Goal: Task Accomplishment & Management: Use online tool/utility

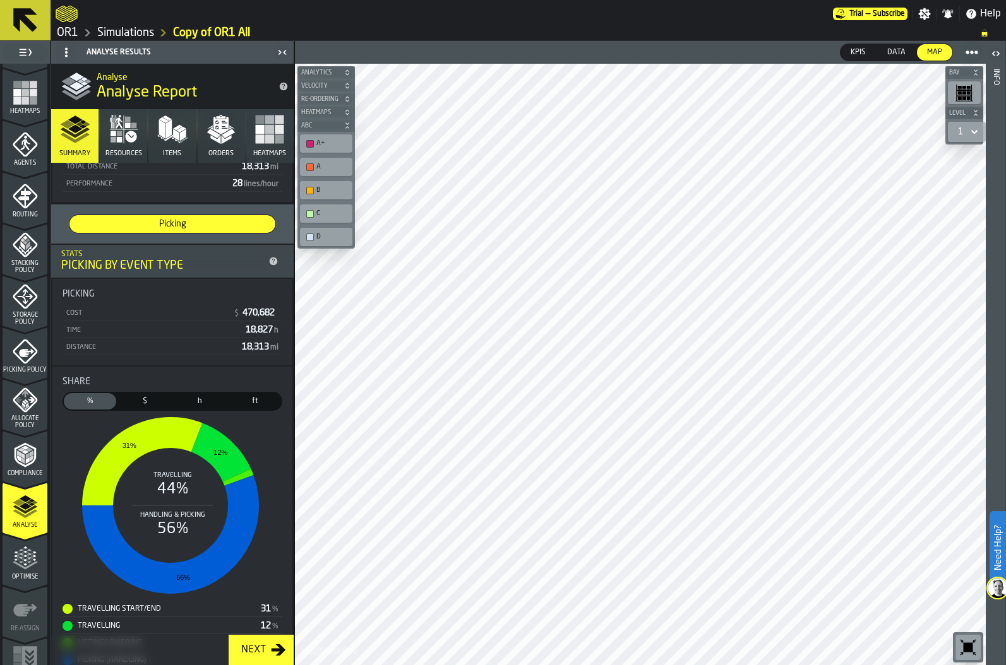
scroll to position [186, 0]
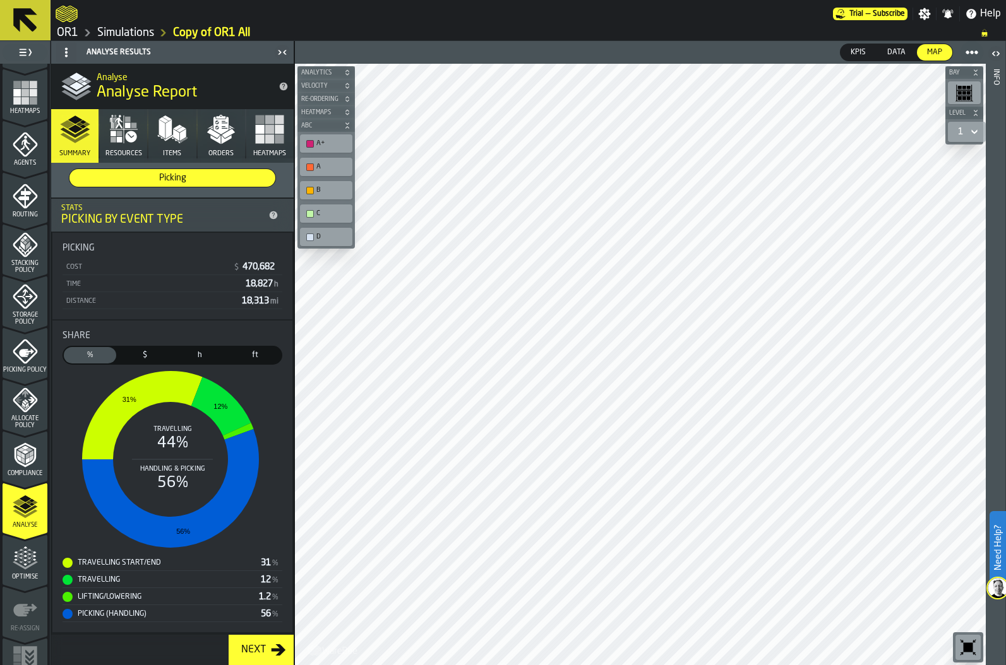
click at [22, 569] on icon "menu Optimise" at bounding box center [25, 565] width 25 height 8
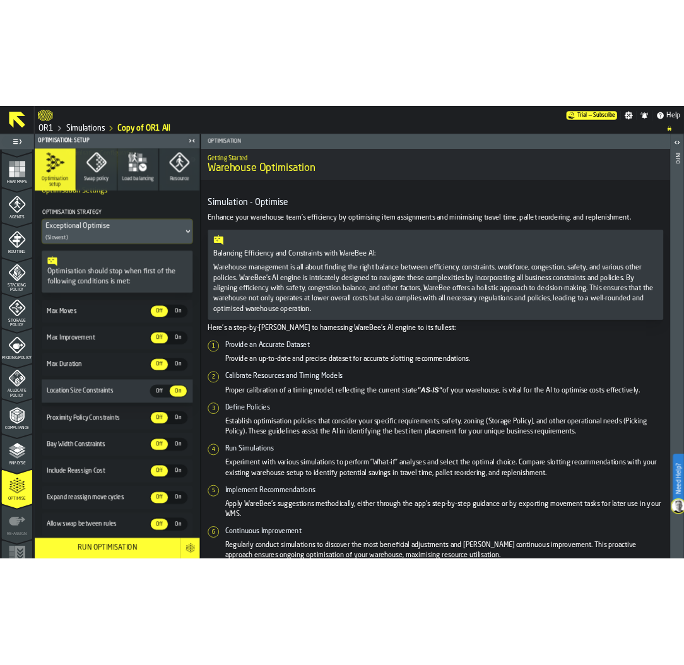
scroll to position [145, 0]
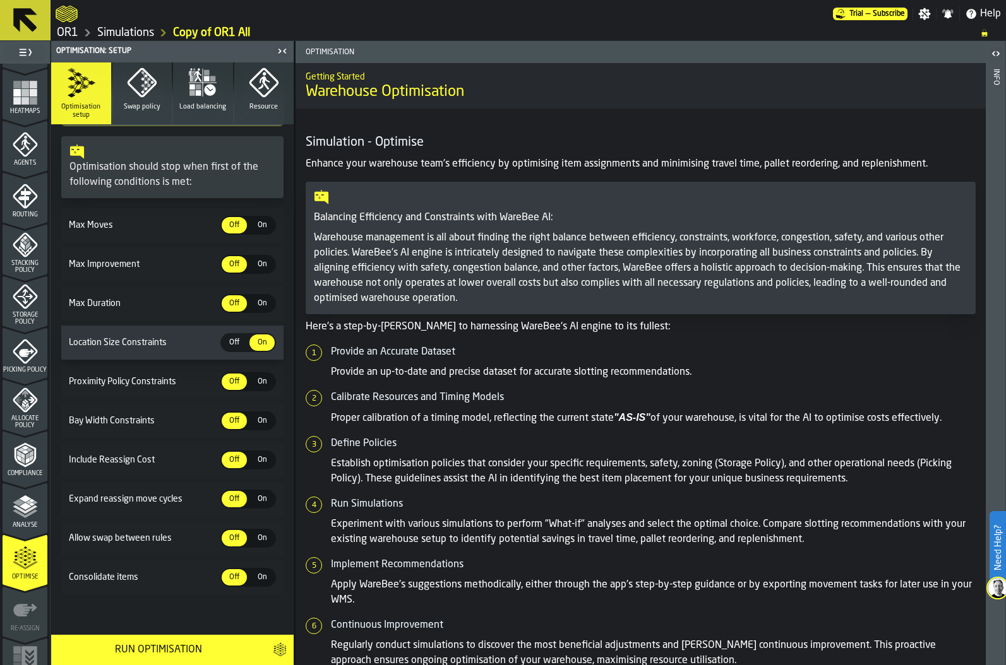
click at [167, 648] on div "Run Optimisation" at bounding box center [158, 650] width 199 height 15
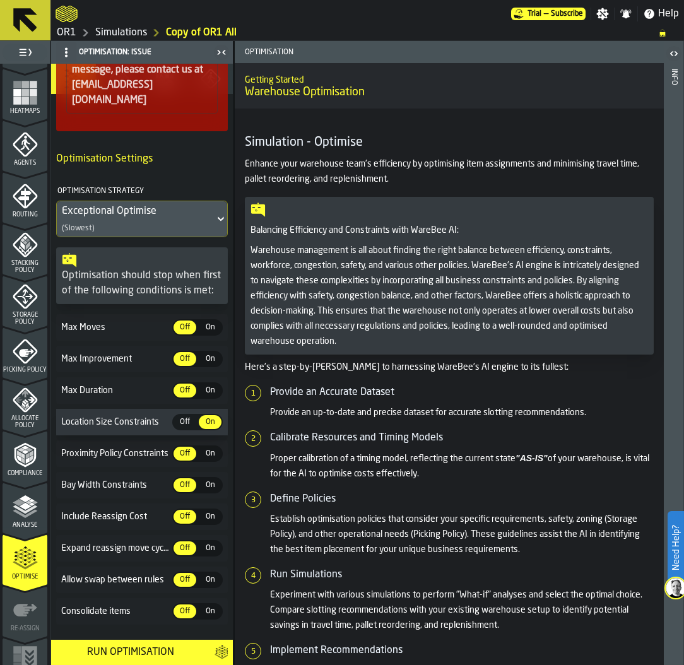
scroll to position [162, 0]
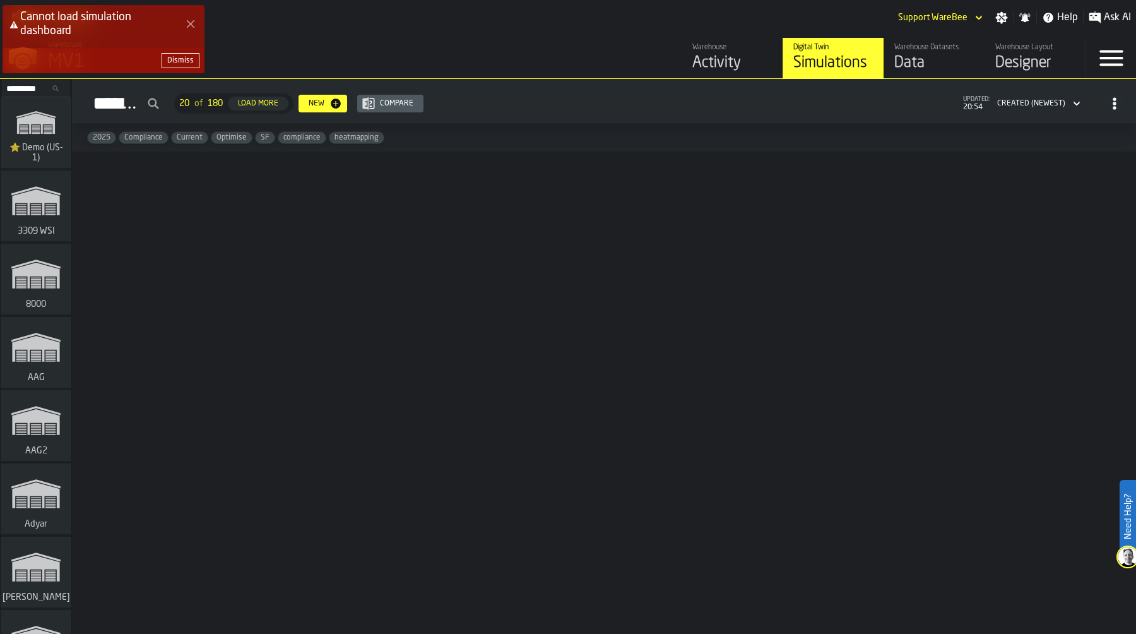
click at [1001, 20] on div "Cannot load simulation dashboard Dismiss" at bounding box center [571, 44] width 1136 height 83
click at [1000, 16] on div "Cannot load simulation dashboard Dismiss" at bounding box center [571, 44] width 1136 height 83
click at [174, 53] on button "Dismiss" at bounding box center [181, 60] width 38 height 15
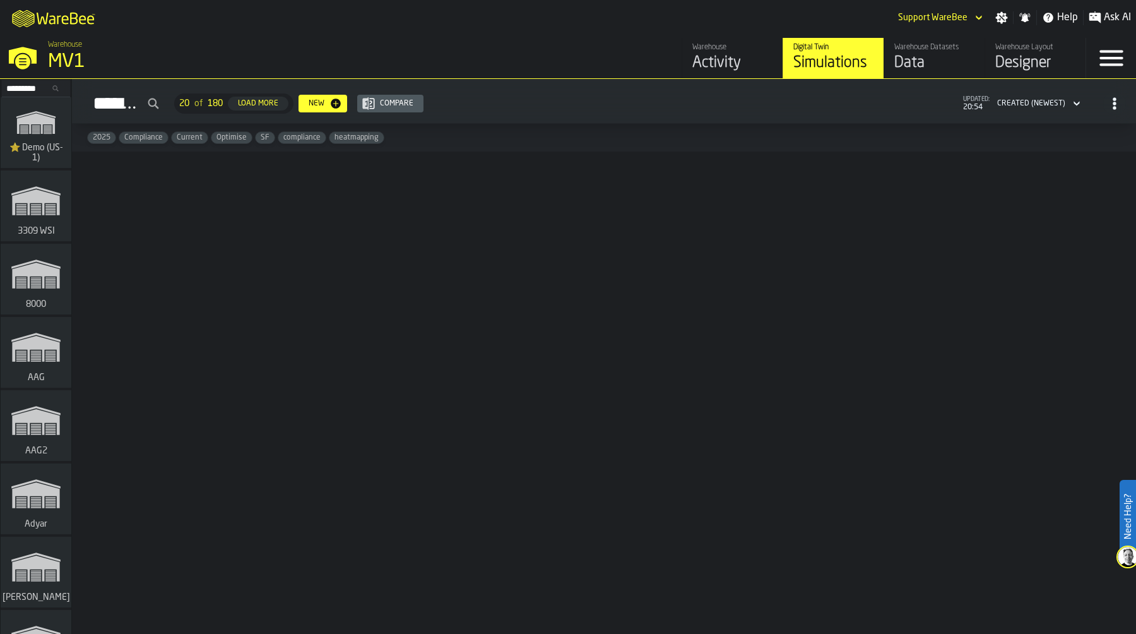
click at [997, 19] on icon "button-toggle-Settings" at bounding box center [1002, 18] width 12 height 12
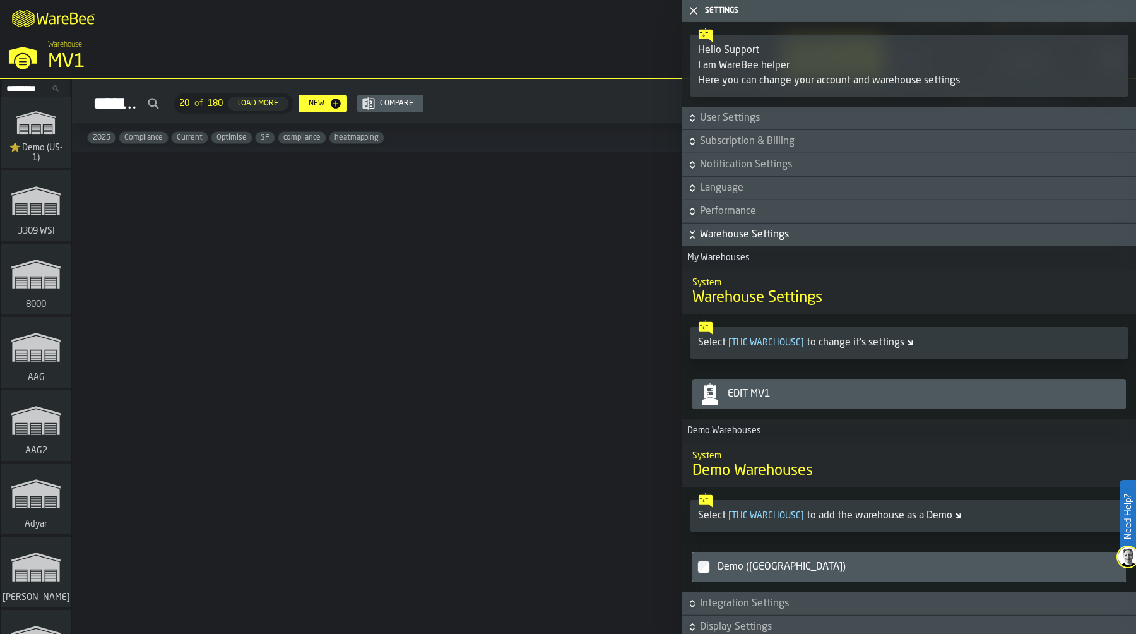
click at [818, 393] on div "Edit MV1" at bounding box center [922, 393] width 398 height 15
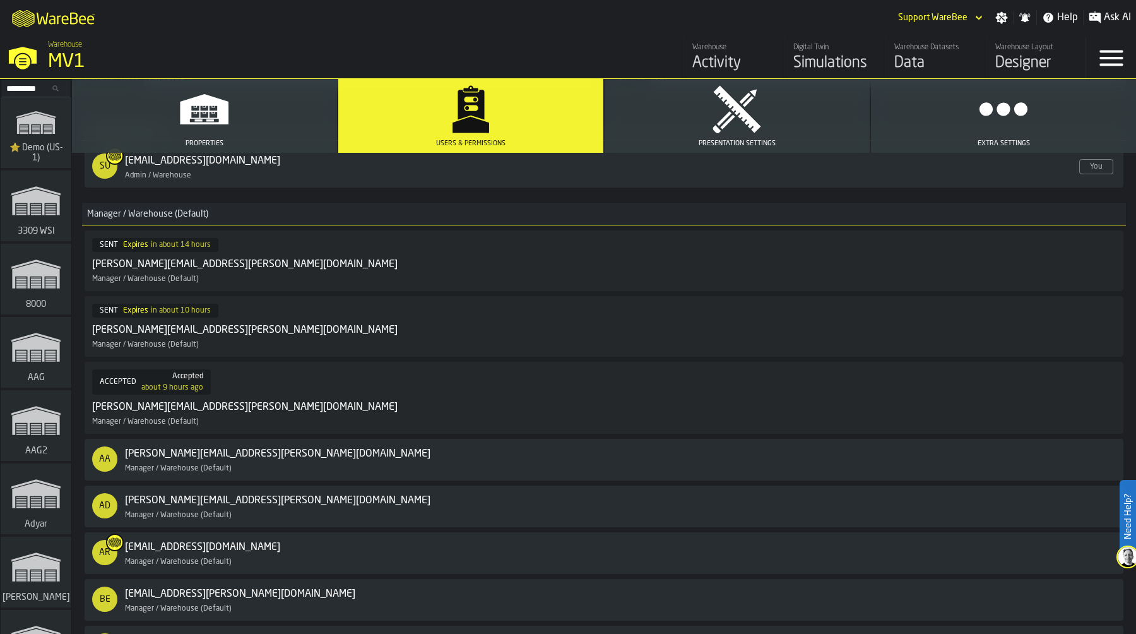
scroll to position [230, 0]
drag, startPoint x: 97, startPoint y: 265, endPoint x: 202, endPoint y: 265, distance: 104.8
click at [202, 266] on div "daniel.bunting@greatbear.co.uk" at bounding box center [245, 265] width 306 height 15
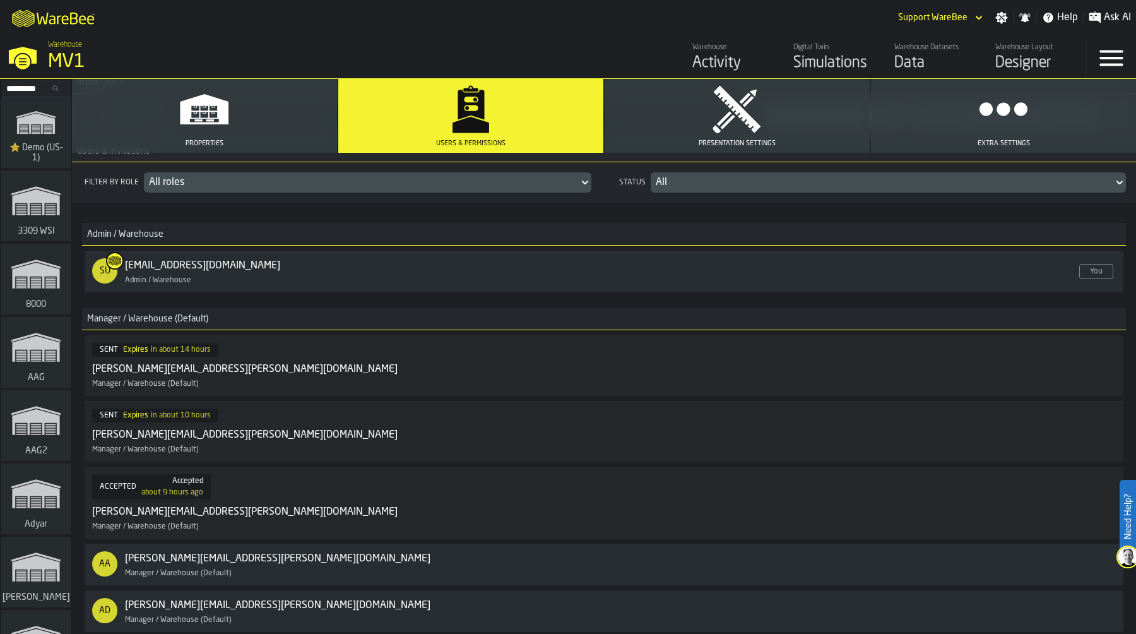
scroll to position [102, 0]
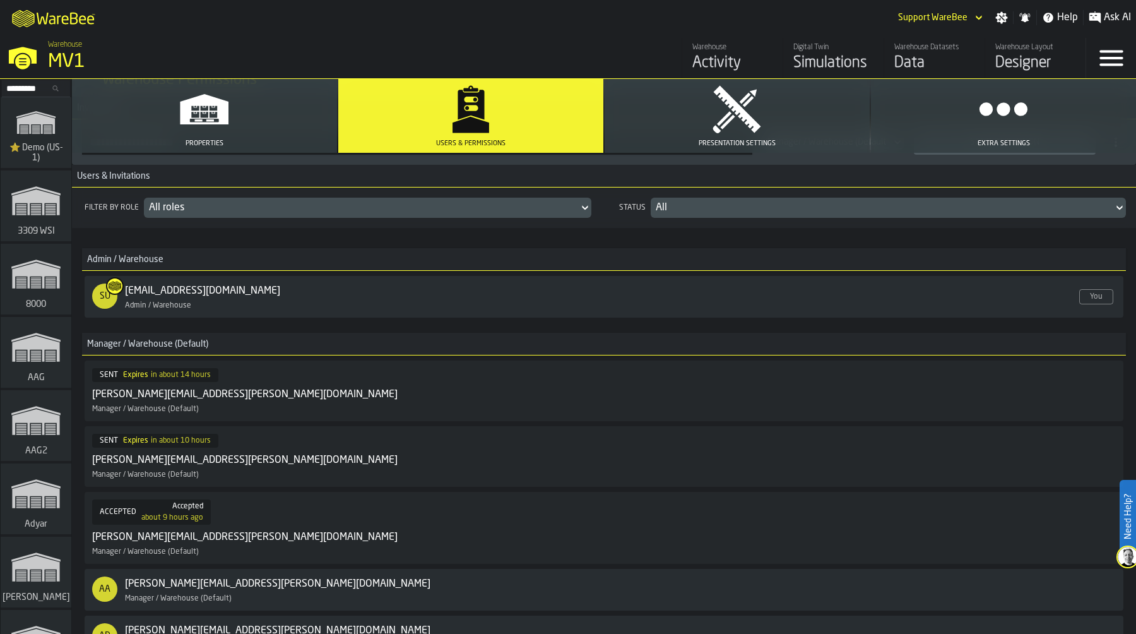
click at [1078, 390] on div "Cancel" at bounding box center [1079, 390] width 37 height 9
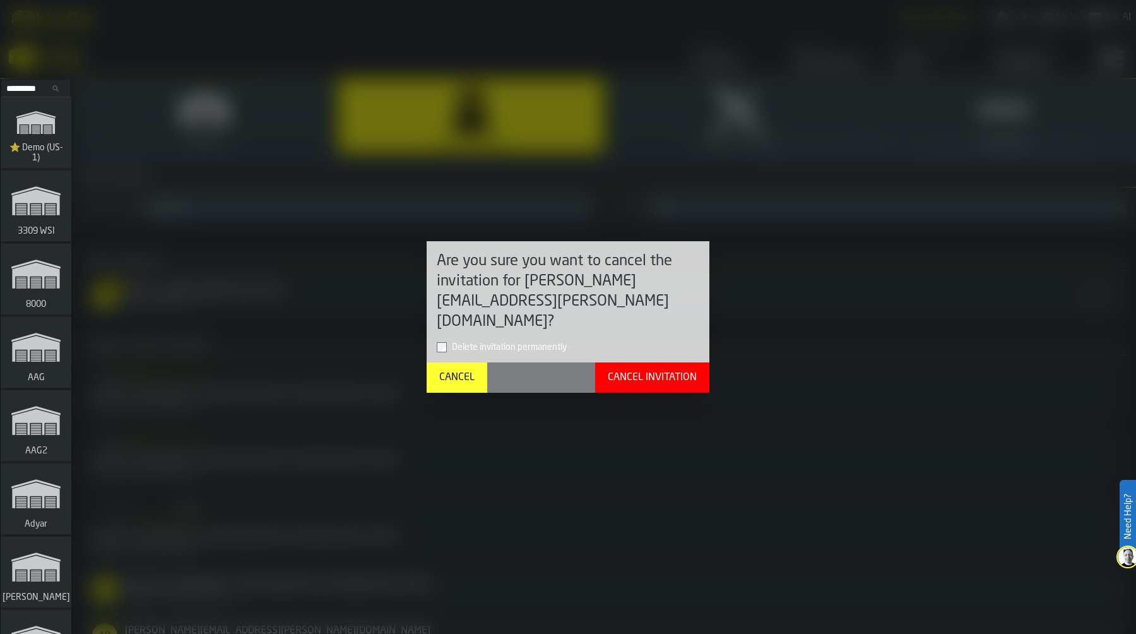
click at [684, 373] on div "Cancel Invitation" at bounding box center [652, 377] width 99 height 15
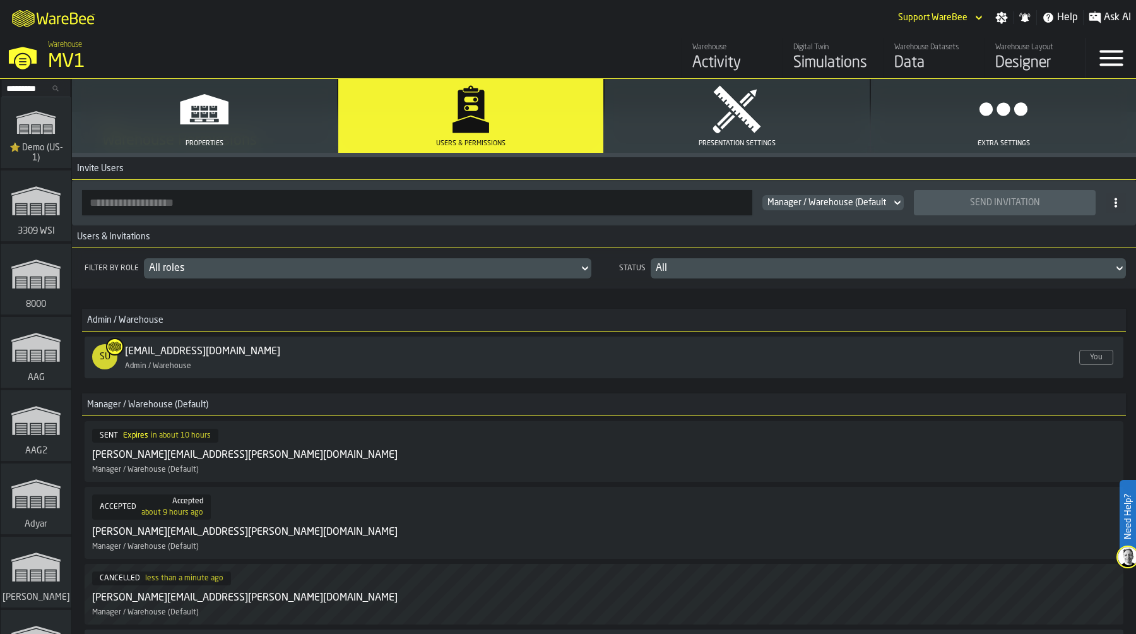
scroll to position [0, 0]
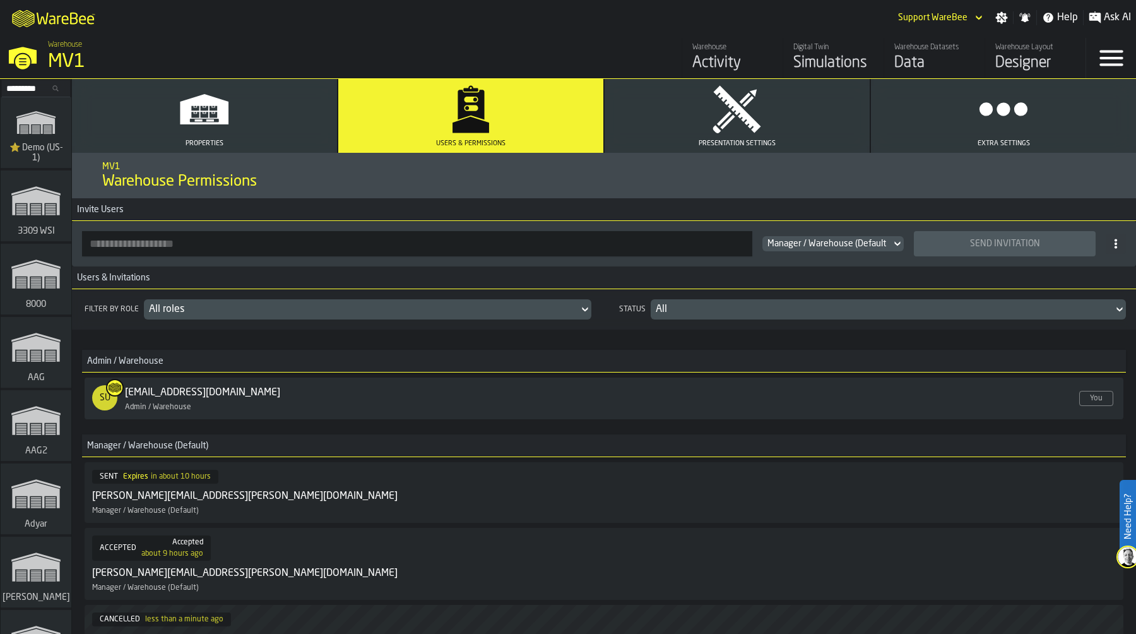
click at [167, 240] on input "button-toolbar-" at bounding box center [417, 243] width 670 height 25
paste input "**********"
type input "**********"
click at [1003, 241] on div "Send Invitation" at bounding box center [1005, 244] width 167 height 10
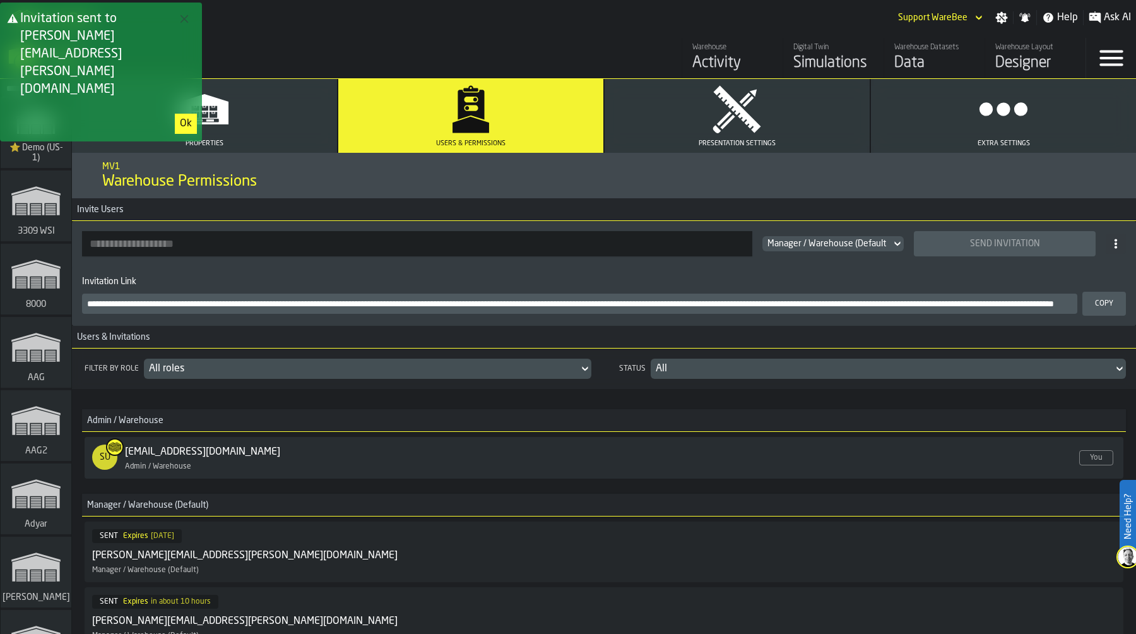
click at [1110, 304] on div "Copy" at bounding box center [1104, 303] width 28 height 9
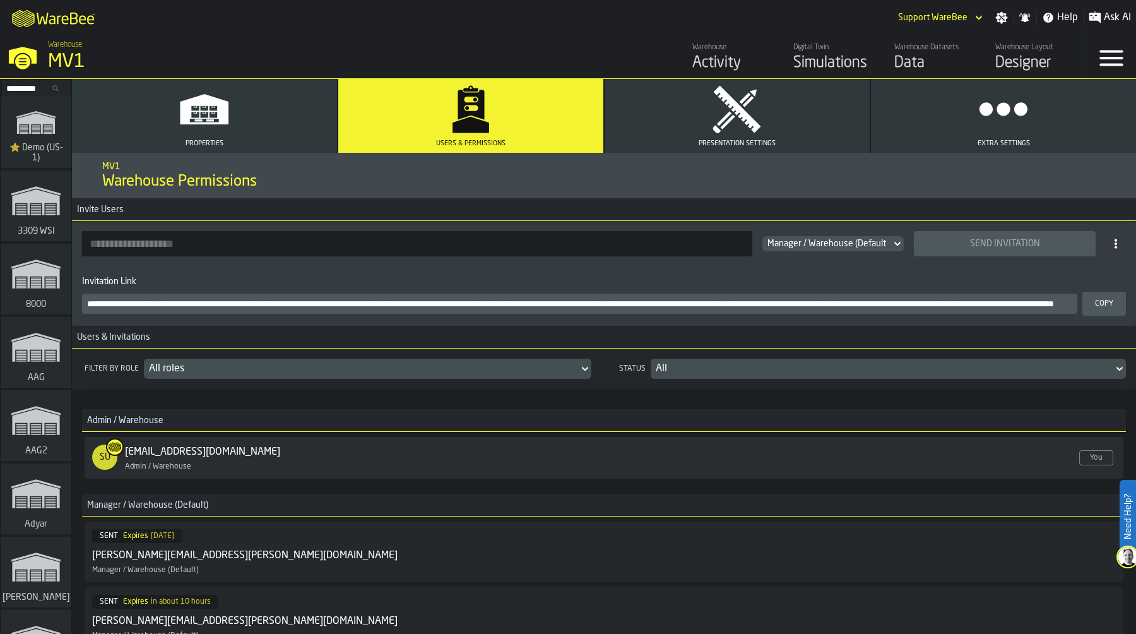
click at [837, 56] on div "Simulations" at bounding box center [834, 63] width 80 height 20
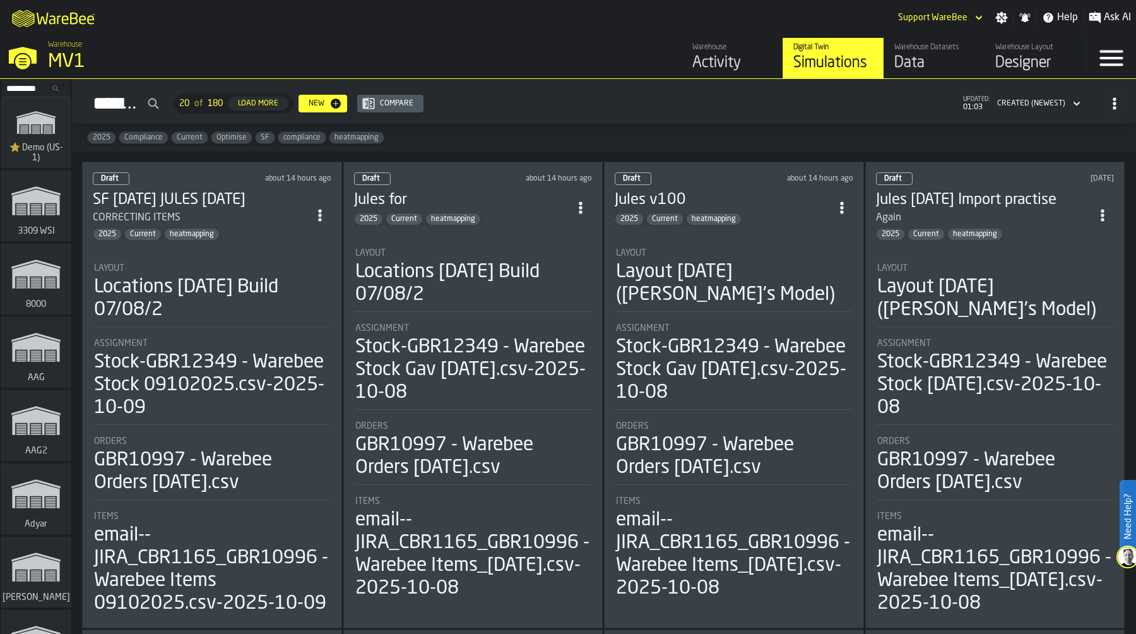
click at [231, 268] on div "Layout" at bounding box center [212, 268] width 236 height 10
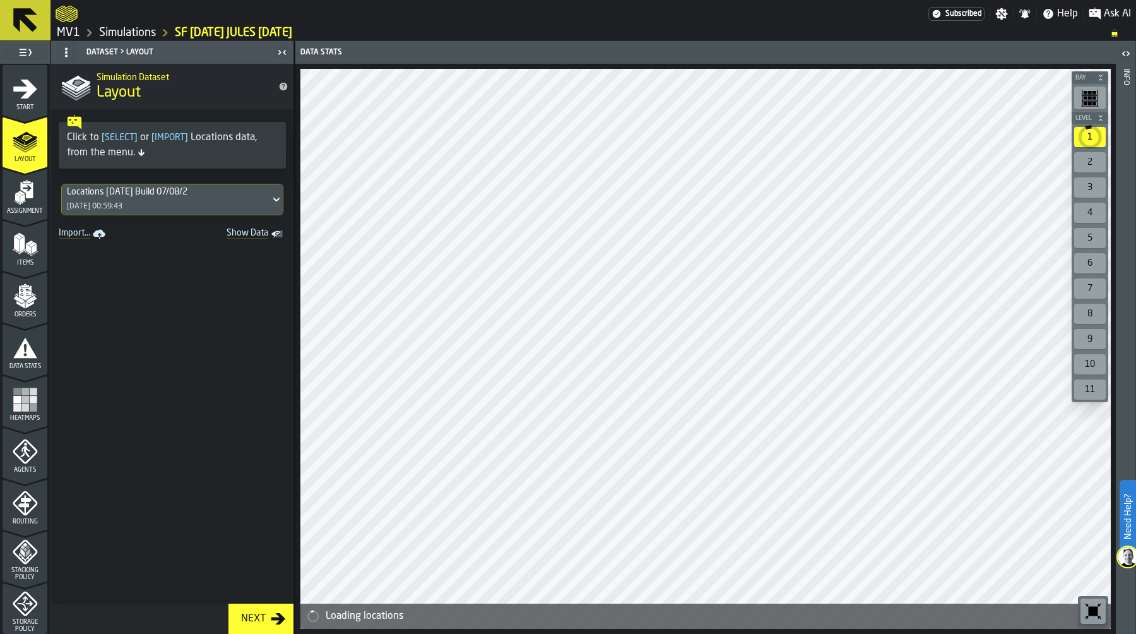
scroll to position [363, 0]
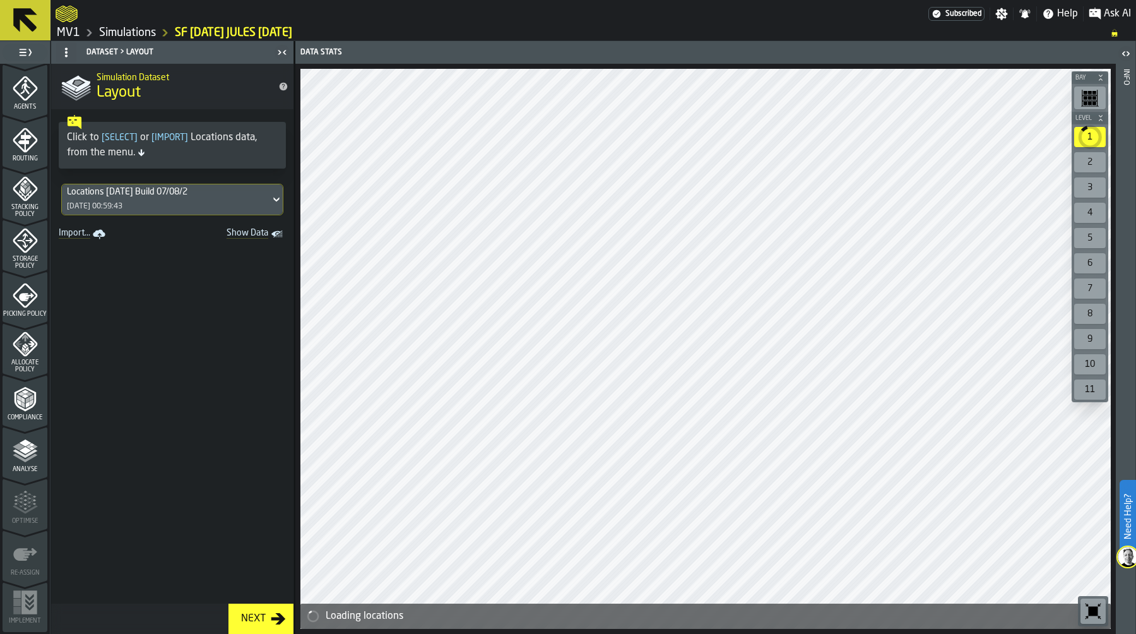
click at [24, 460] on polyline "menu Analyse" at bounding box center [25, 458] width 25 height 9
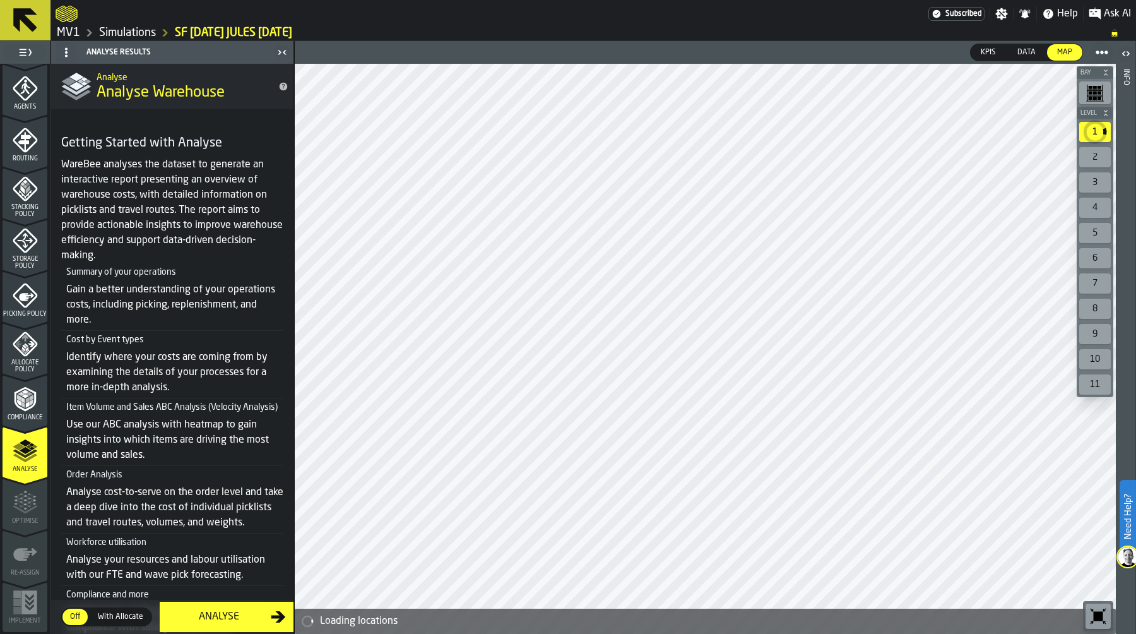
click at [145, 33] on link "Simulations" at bounding box center [127, 33] width 57 height 14
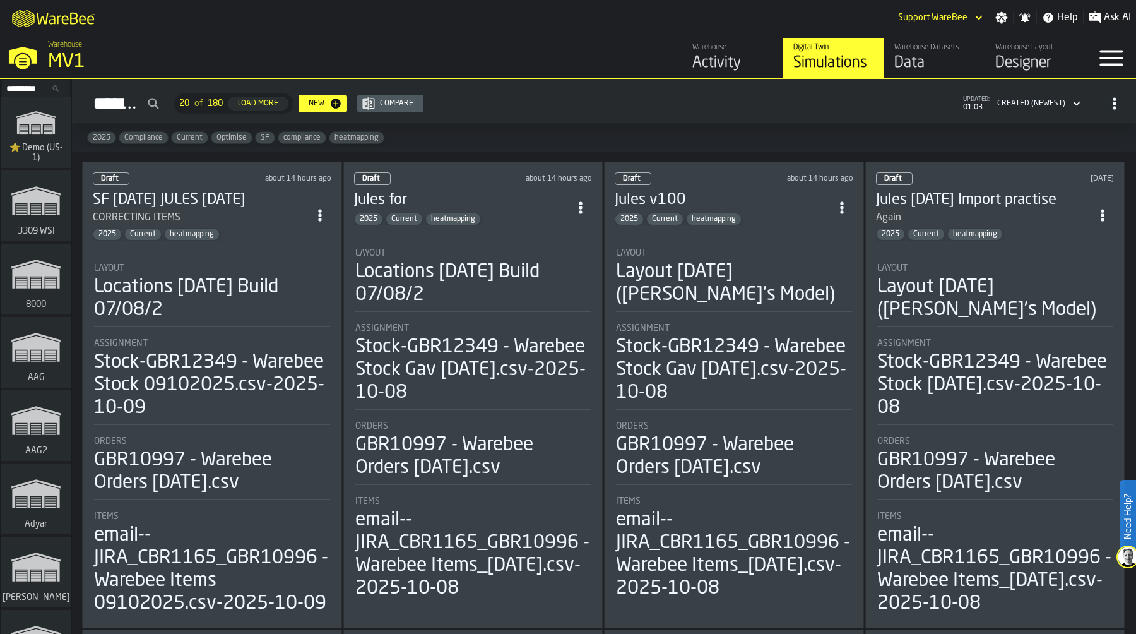
click at [247, 288] on div "Locations 2024-07-15 Build 07/08/2" at bounding box center [212, 298] width 236 height 45
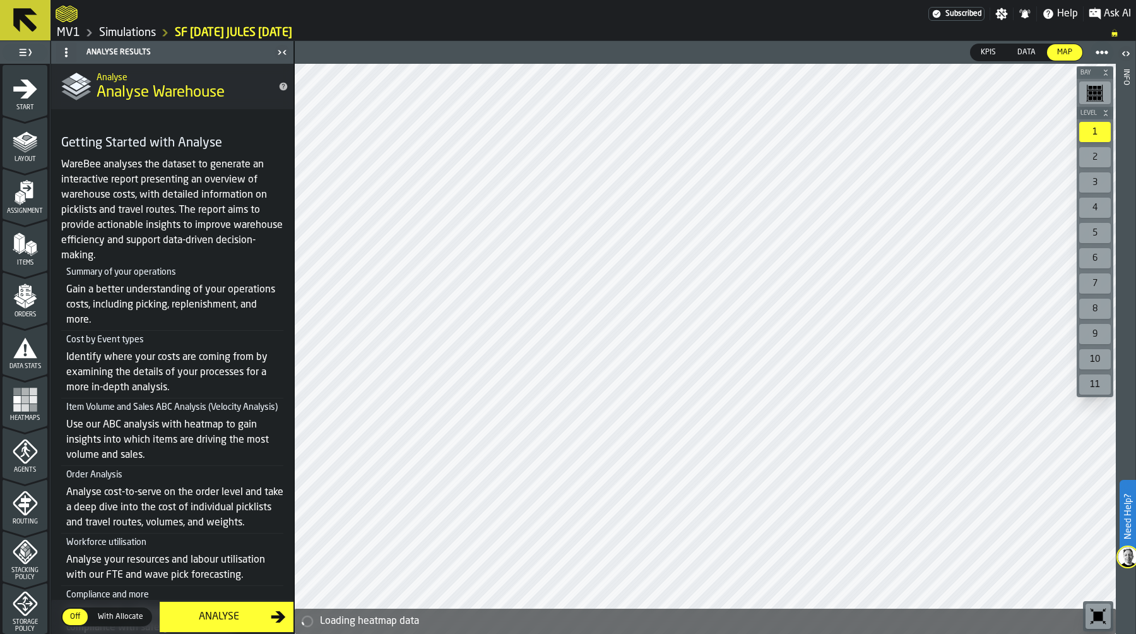
click at [145, 30] on link "Simulations" at bounding box center [127, 33] width 57 height 14
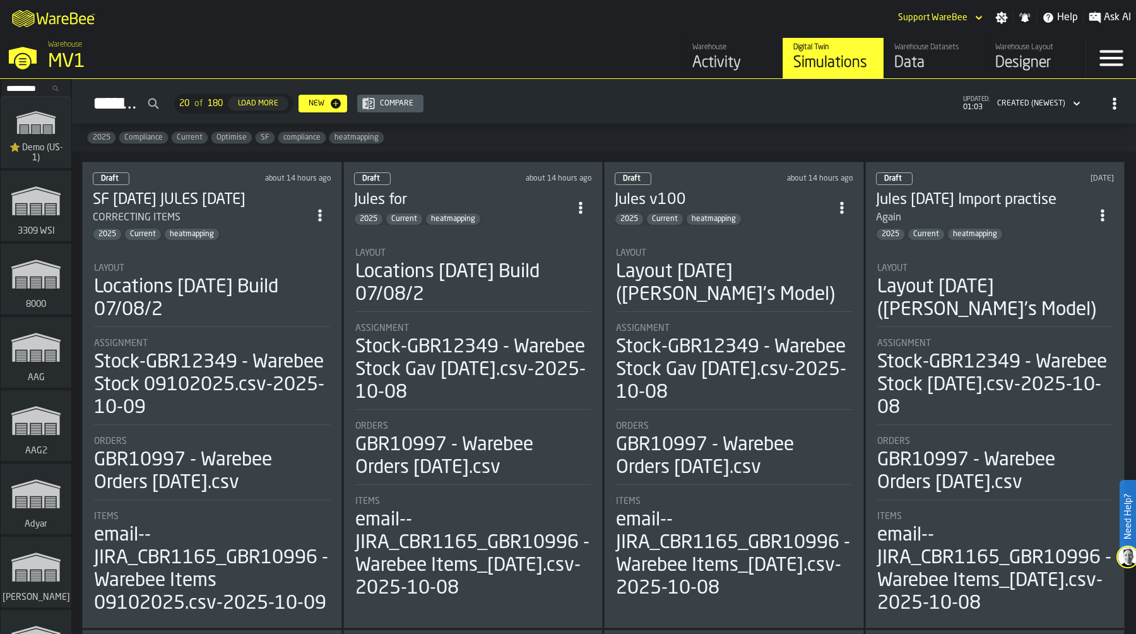
click at [842, 201] on circle "ItemListCard-DashboardItemContainer" at bounding box center [841, 202] width 3 height 3
click at [320, 213] on icon "ItemListCard-DashboardItemContainer" at bounding box center [320, 215] width 13 height 13
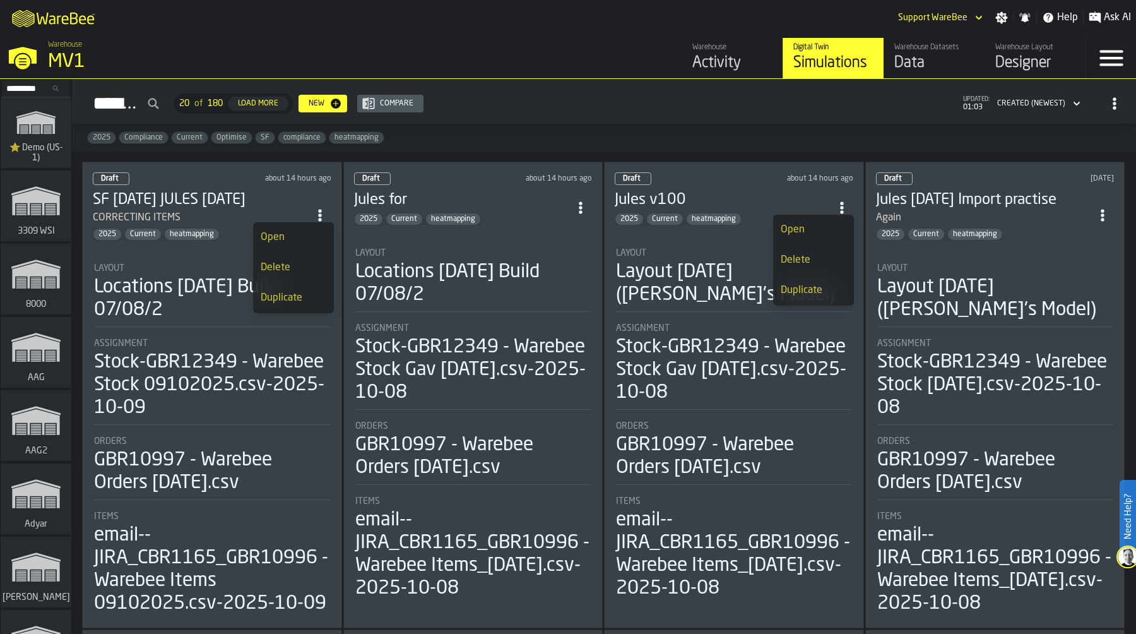
click at [304, 270] on div "Delete" at bounding box center [294, 267] width 66 height 15
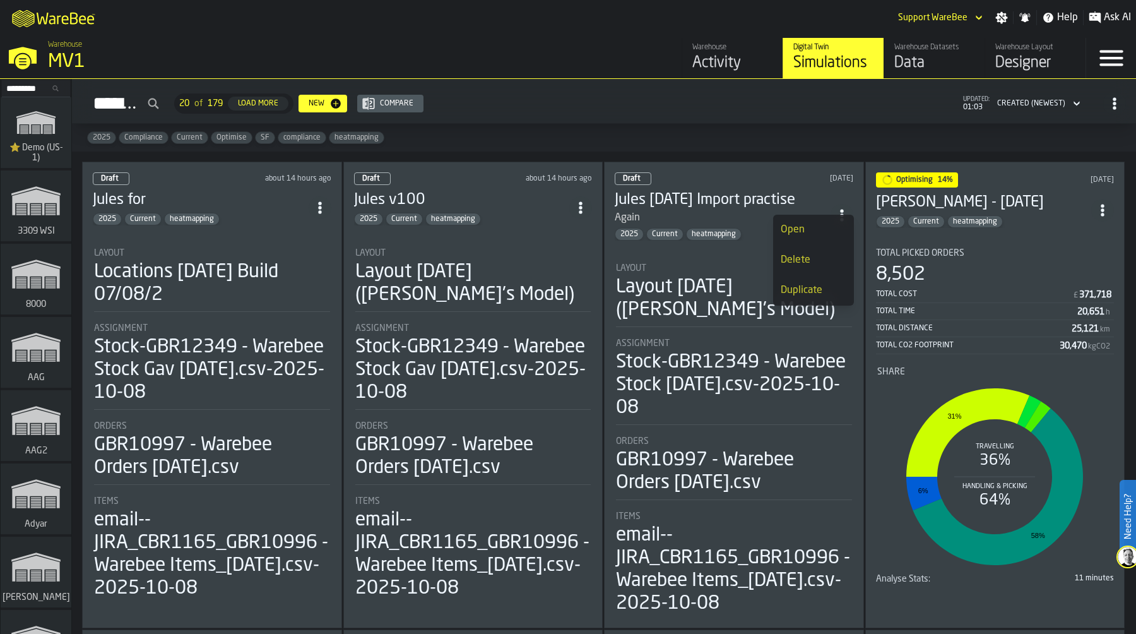
click at [711, 244] on div "Draft 1 day ago Jules 08.10.2025 Import practise Again 2025 Current heatmapping…" at bounding box center [734, 395] width 260 height 467
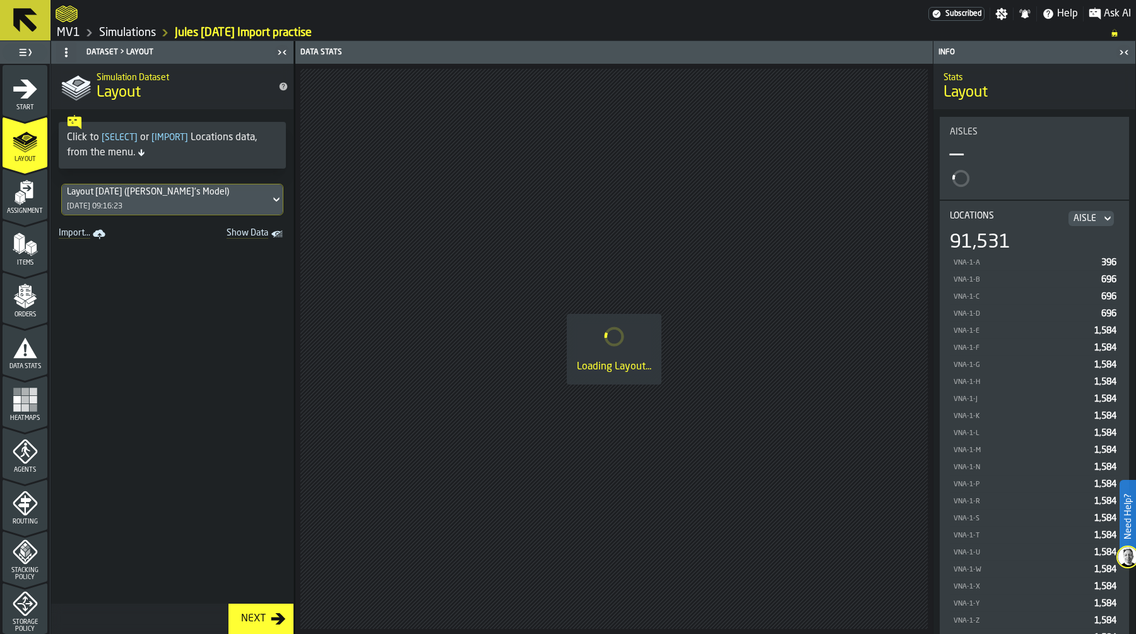
click at [69, 32] on link "MV1" at bounding box center [68, 33] width 23 height 14
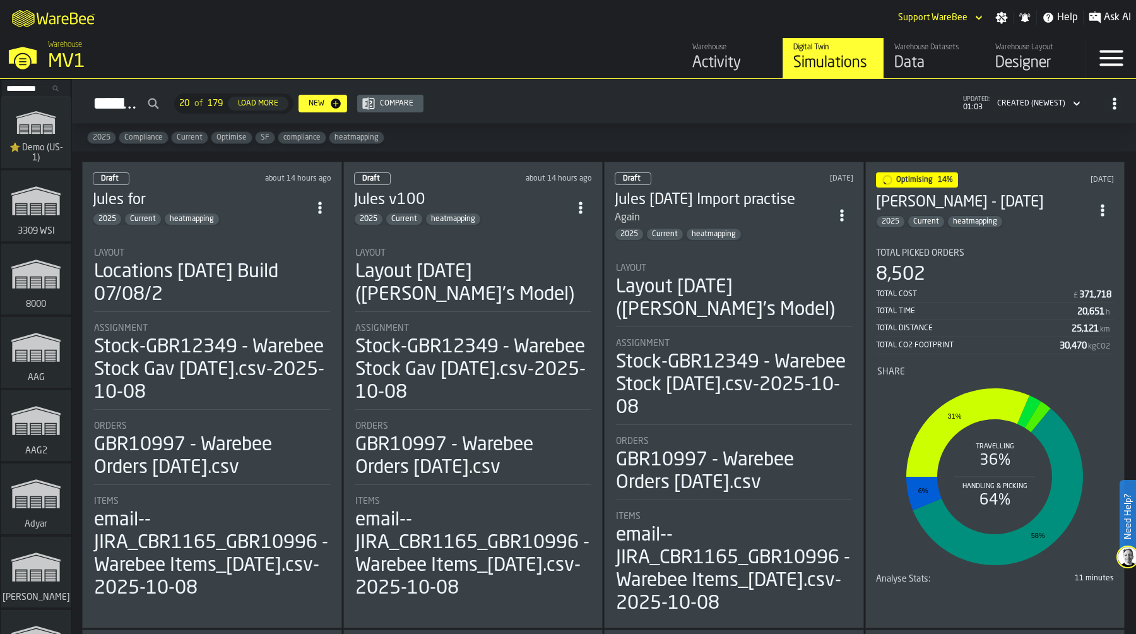
click at [950, 286] on div "Total Cost £ 371,718 Total Time 20,651 h Total Distance 25,121 km Total CO2 Foo…" at bounding box center [995, 320] width 239 height 68
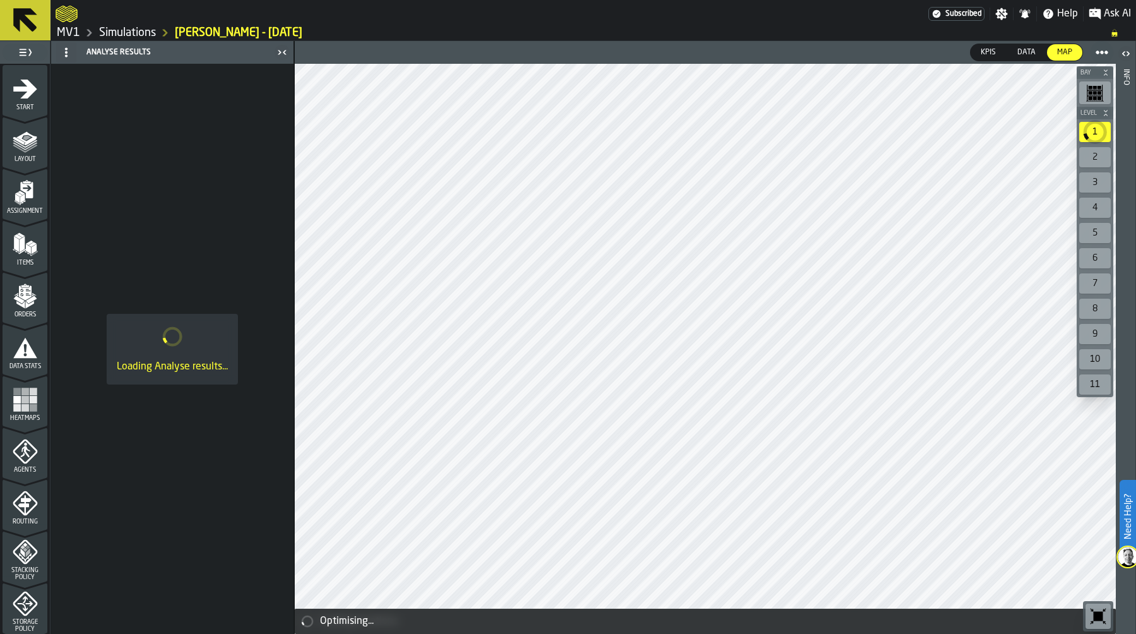
click at [133, 31] on link "Simulations" at bounding box center [127, 33] width 57 height 14
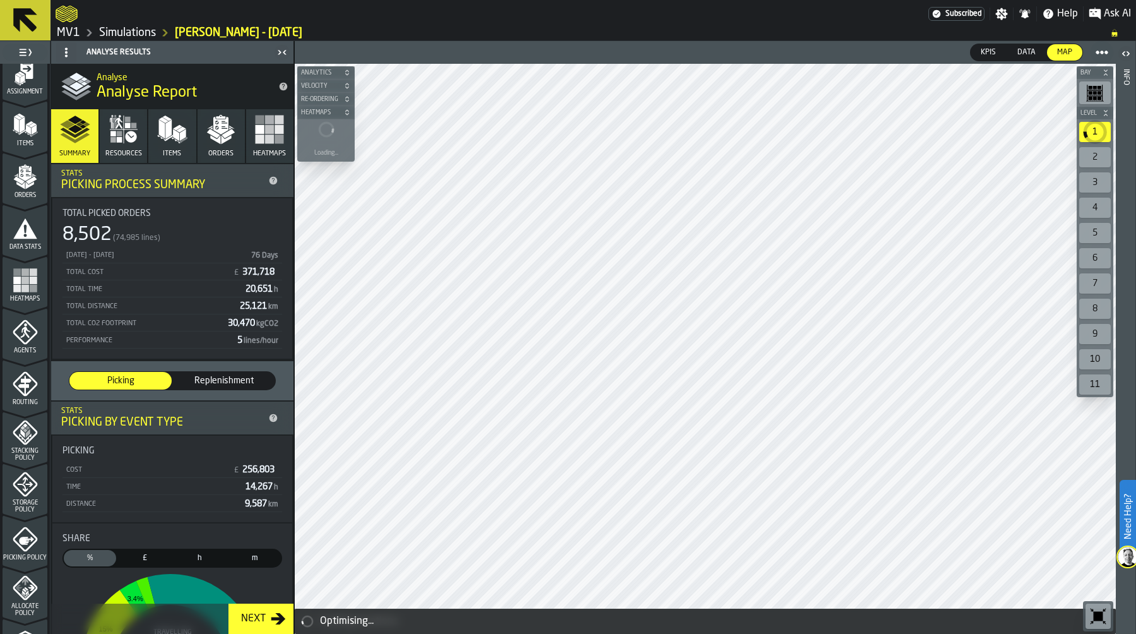
scroll to position [363, 0]
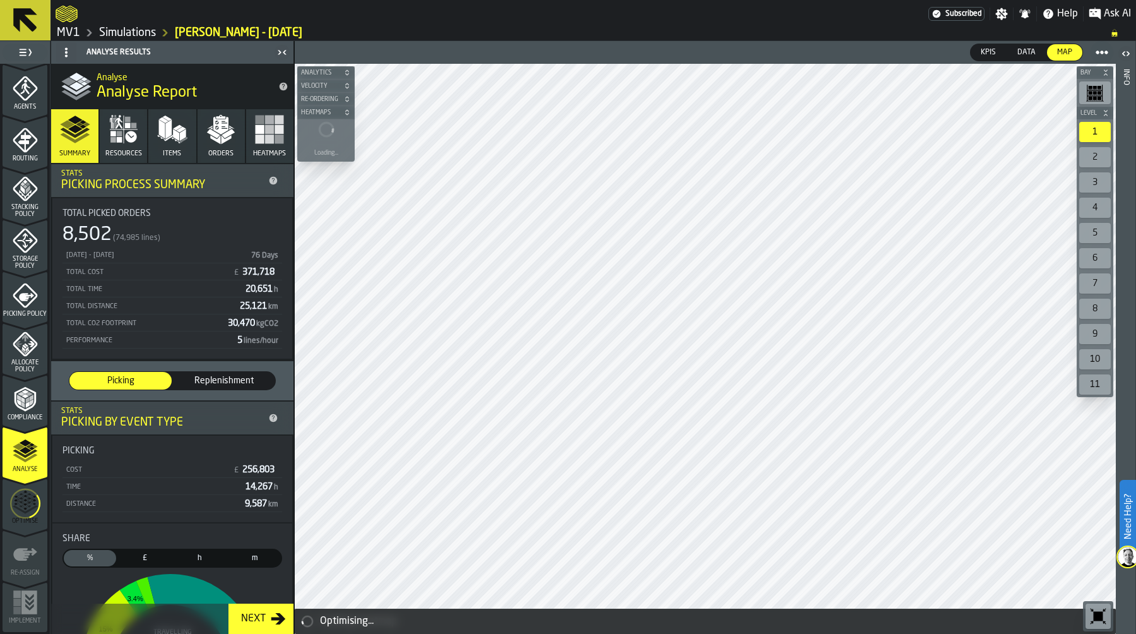
click at [18, 504] on icon "menu Optimise" at bounding box center [25, 504] width 30 height 50
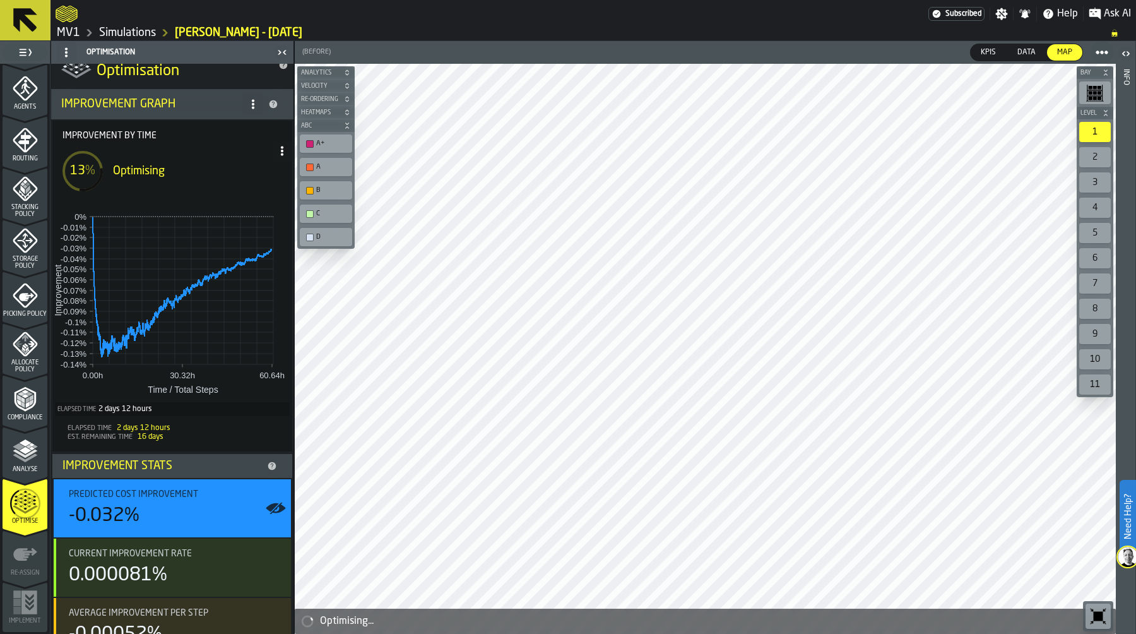
scroll to position [0, 0]
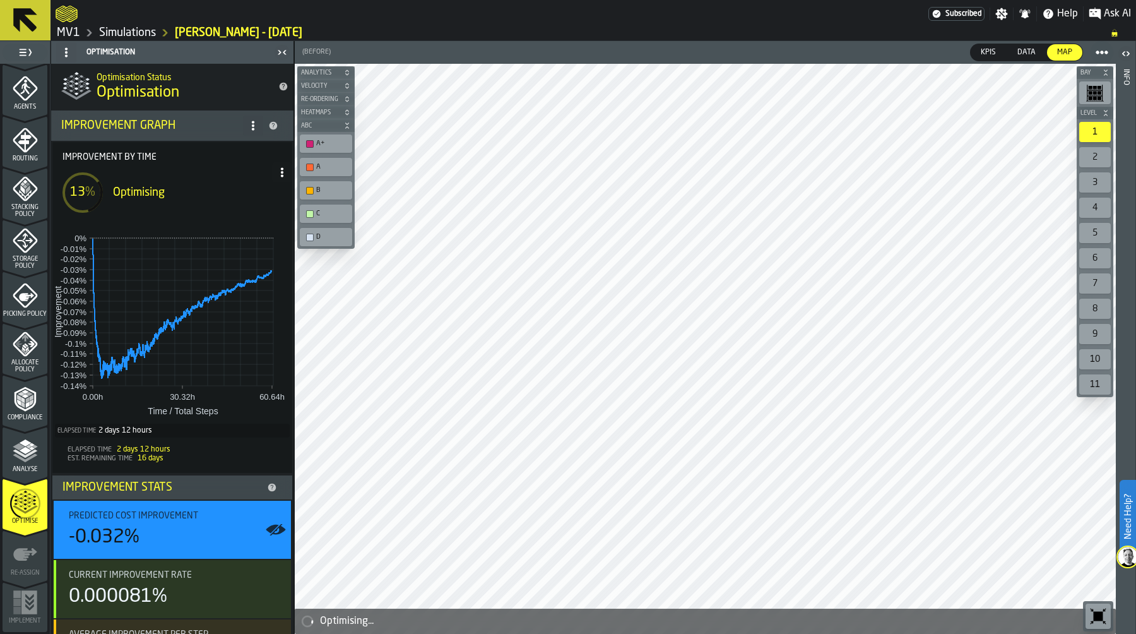
click at [32, 348] on icon "menu Allocate Policy" at bounding box center [25, 343] width 25 height 25
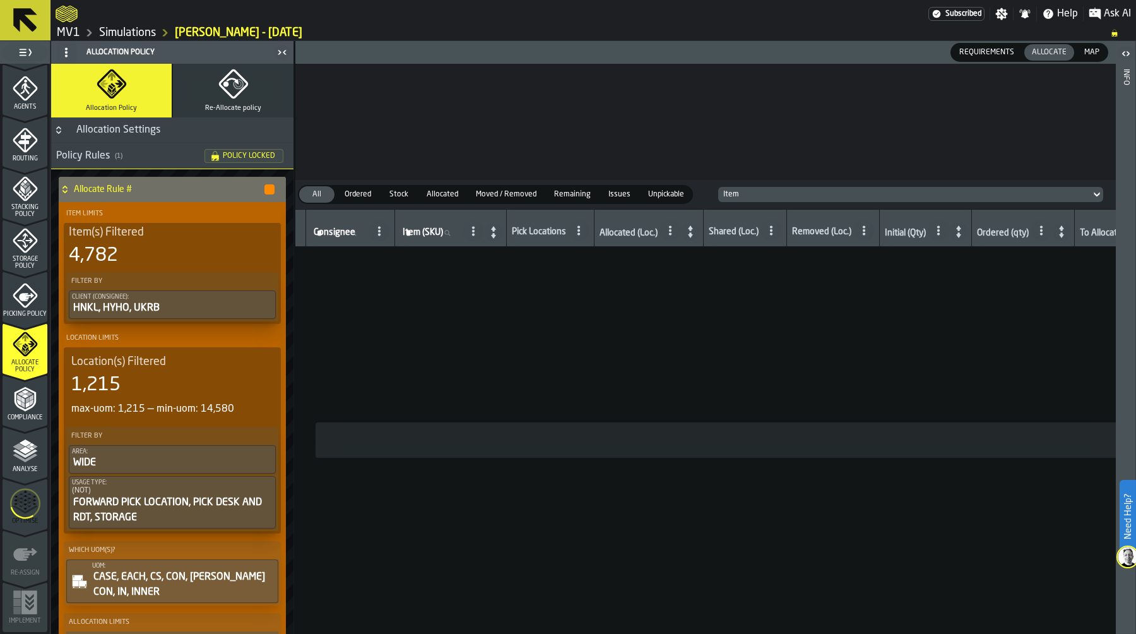
click at [20, 461] on icon "menu Analyse" at bounding box center [25, 450] width 25 height 25
click at [22, 507] on icon "menu Optimise" at bounding box center [25, 504] width 30 height 50
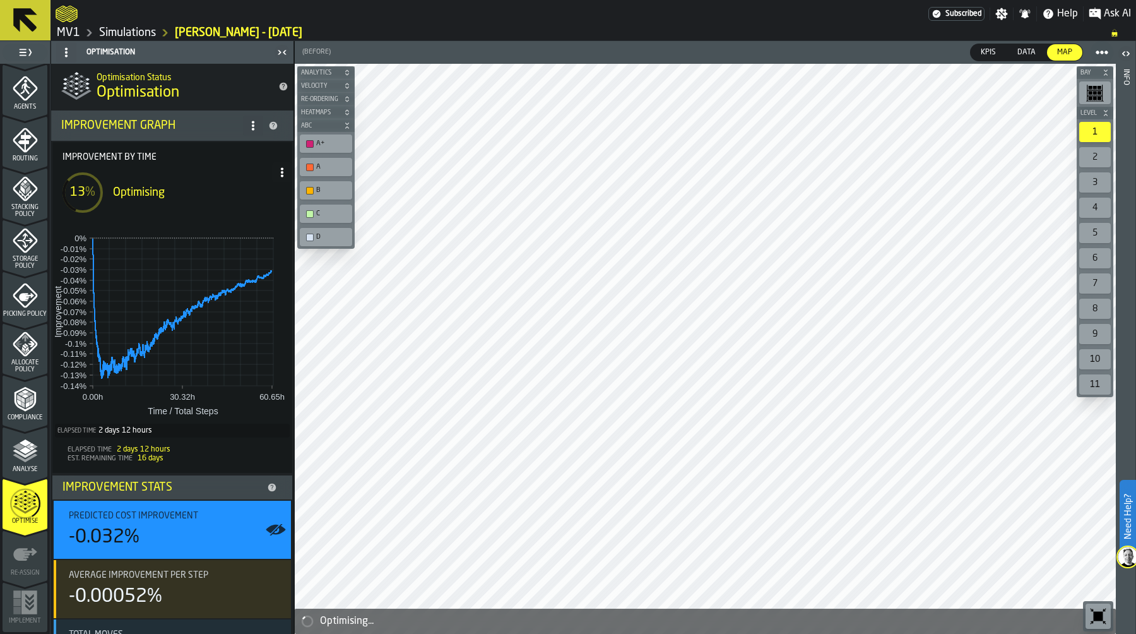
scroll to position [51, 0]
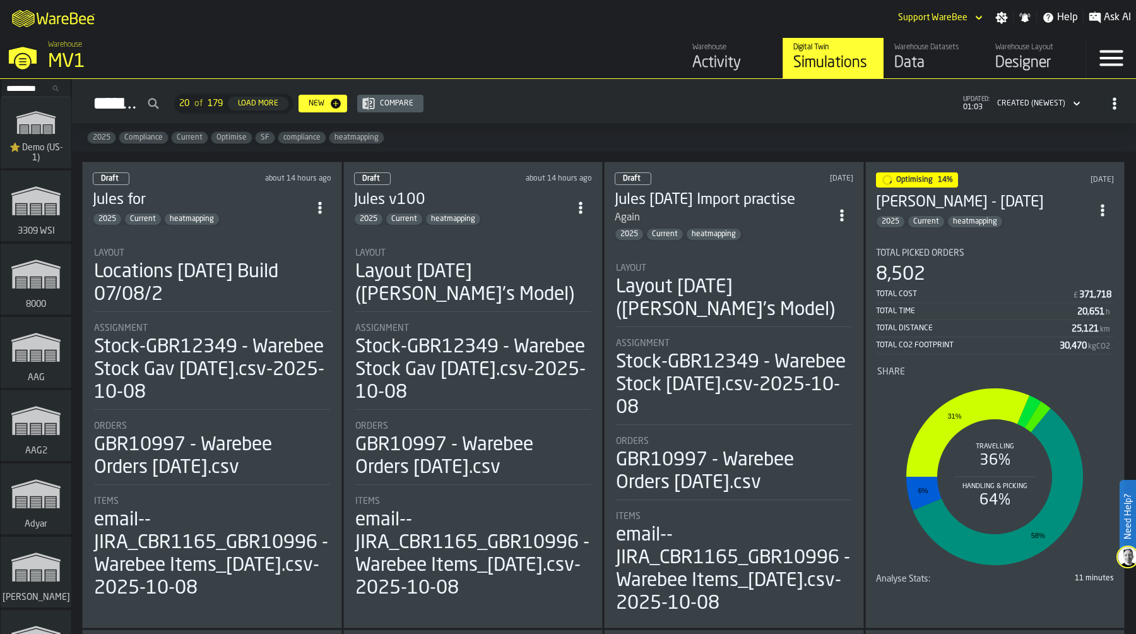
click at [800, 117] on div "Simulations 20 of 179 Load More New Compare updated: 01:03 Created (Newest)" at bounding box center [604, 103] width 1044 height 29
click at [939, 273] on div "8,502" at bounding box center [995, 274] width 239 height 23
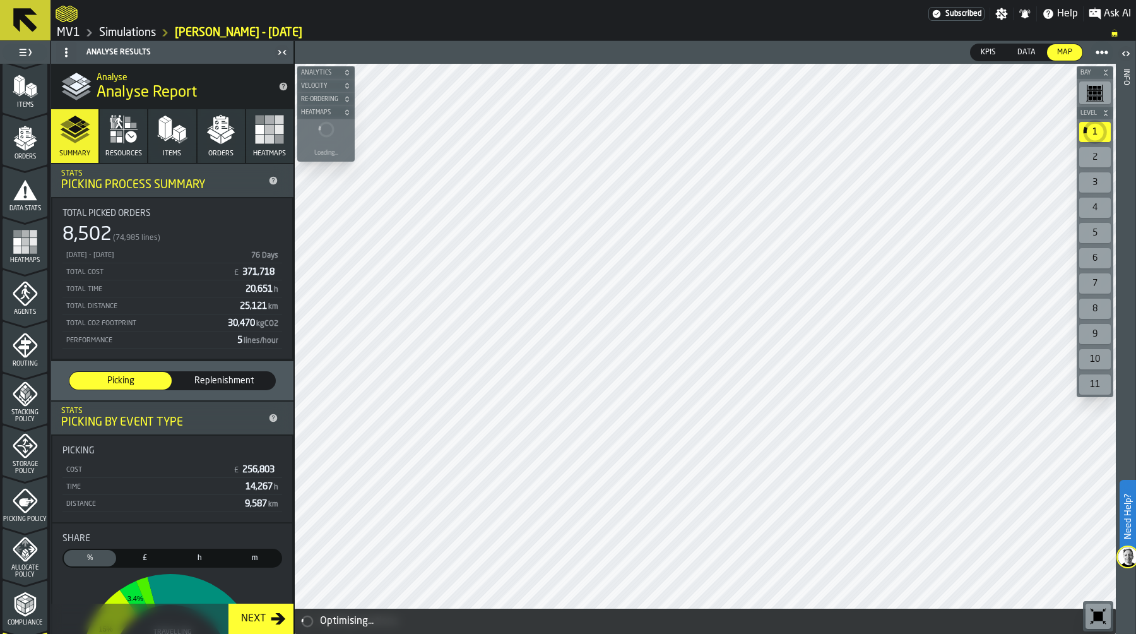
scroll to position [363, 0]
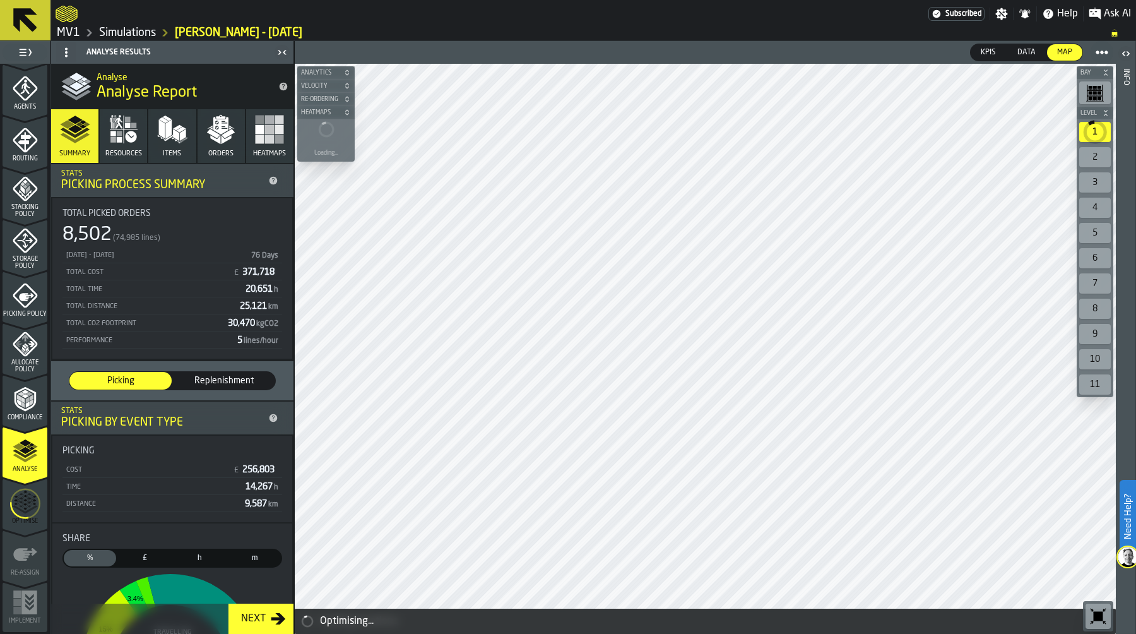
click at [167, 141] on icon "button" at bounding box center [172, 129] width 30 height 30
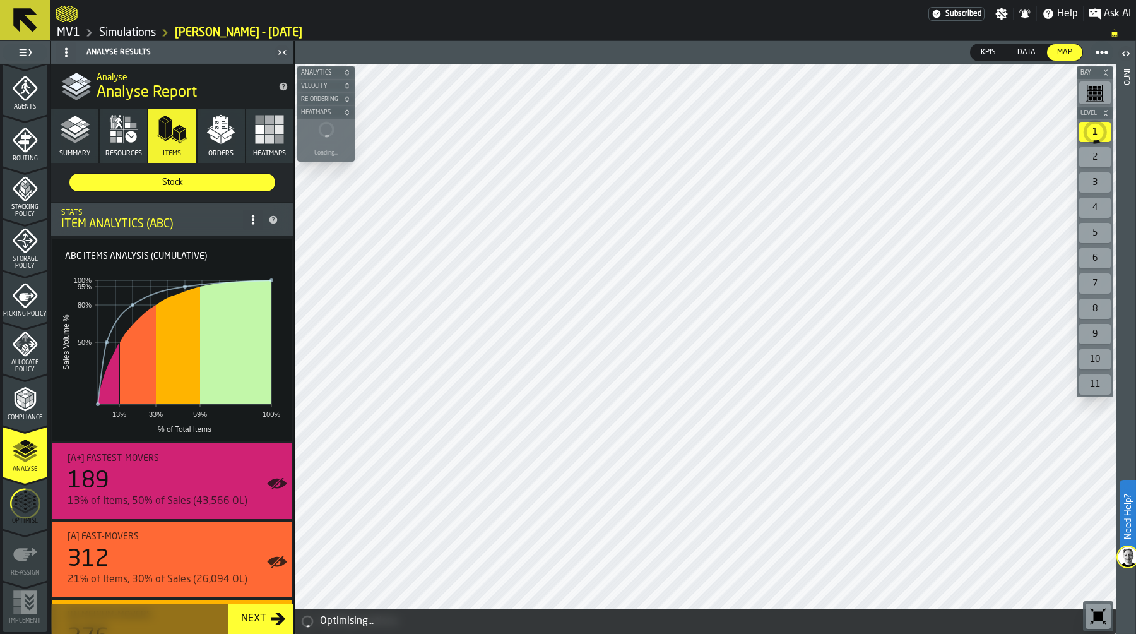
click at [251, 222] on icon at bounding box center [253, 220] width 10 height 10
click at [236, 244] on div "Show Options" at bounding box center [219, 244] width 66 height 15
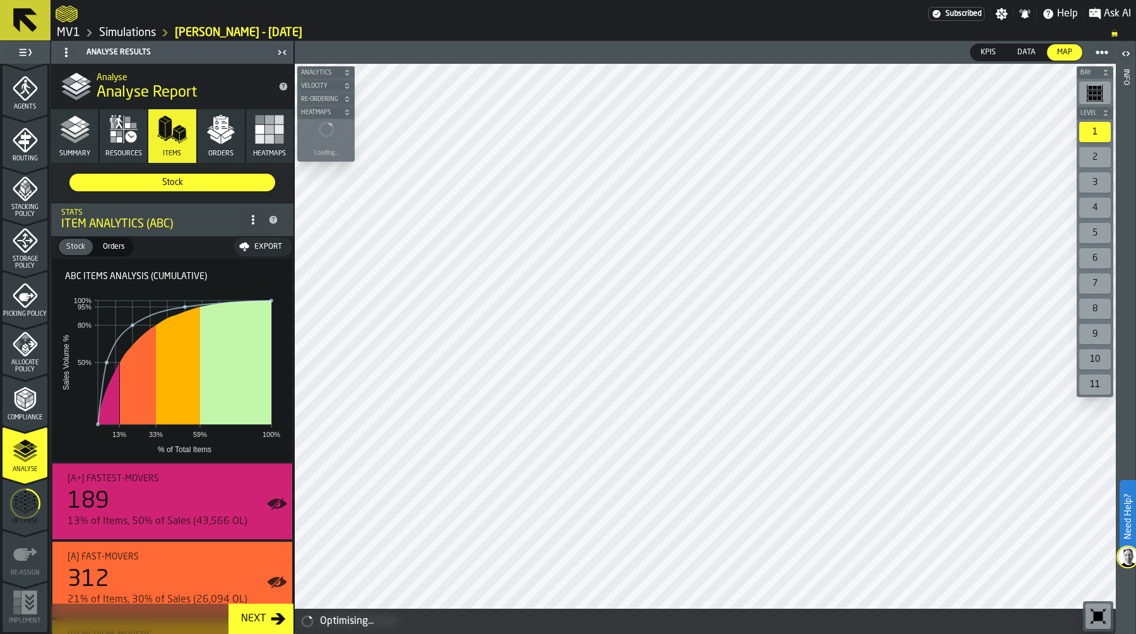
click at [257, 244] on div "Export" at bounding box center [268, 246] width 38 height 9
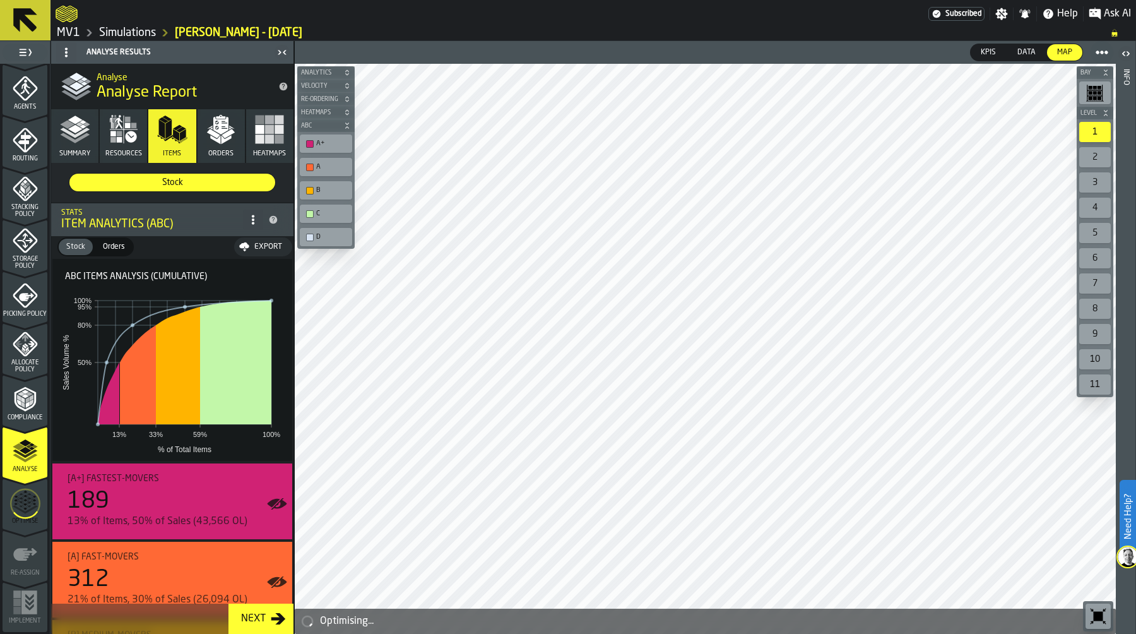
click at [112, 28] on link "Simulations" at bounding box center [127, 33] width 57 height 14
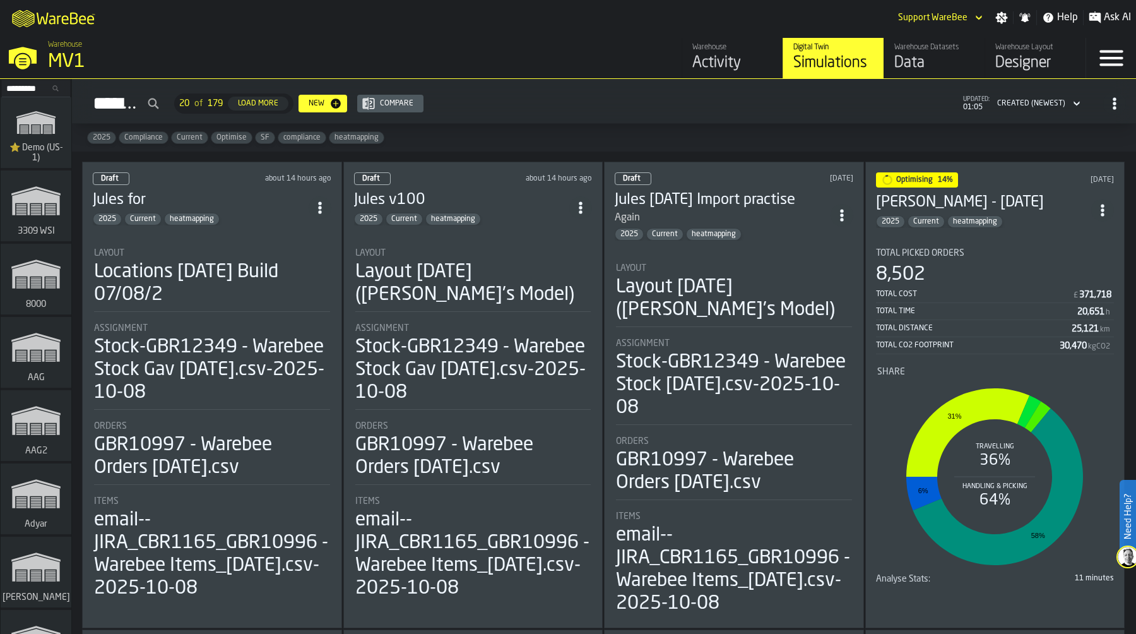
click at [598, 196] on div "Draft about 14 hours ago Jules v100 2025 Current heatmapping Layout Layout 2025…" at bounding box center [473, 395] width 260 height 467
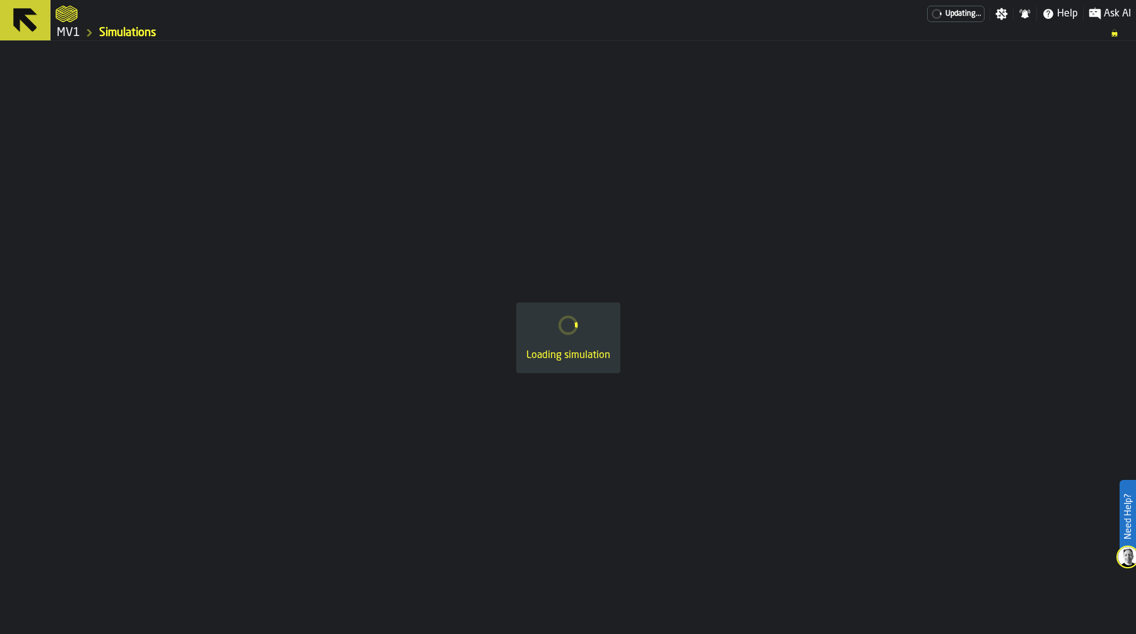
click at [591, 196] on div "Loading simulation" at bounding box center [568, 337] width 1136 height 593
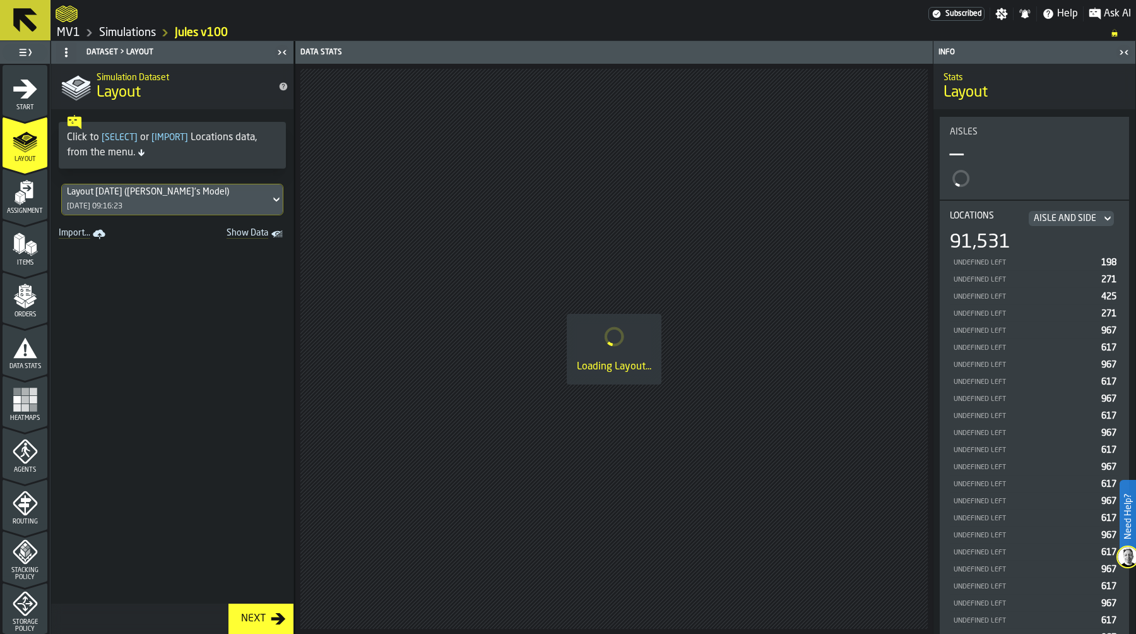
click at [148, 33] on link "Simulations" at bounding box center [127, 33] width 57 height 14
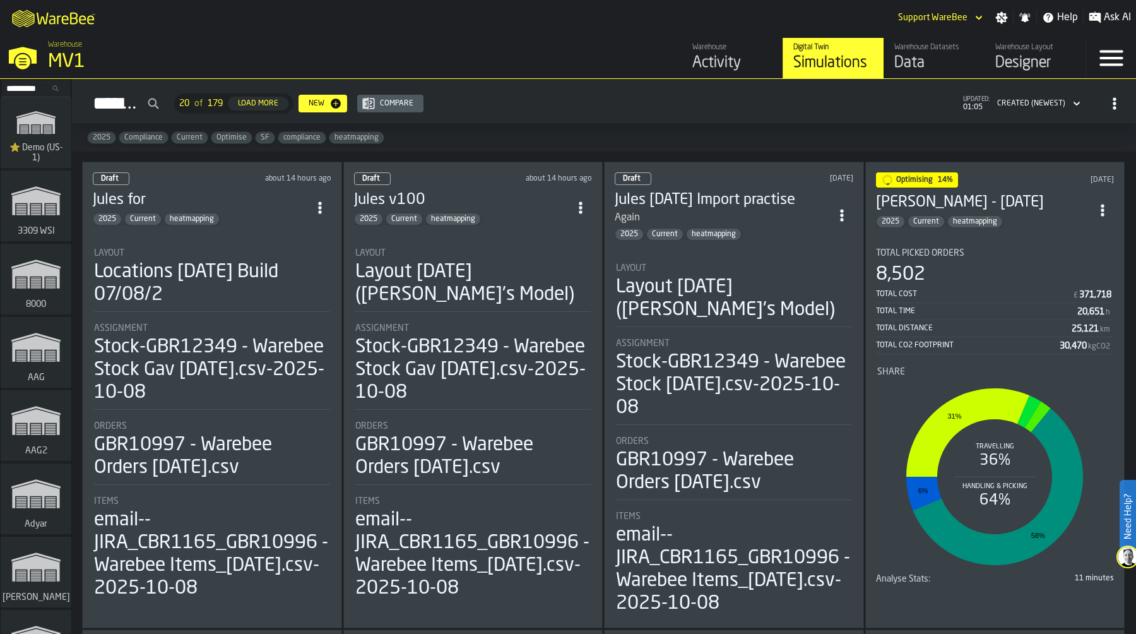
click at [581, 206] on circle "ItemListCard-DashboardItemContainer" at bounding box center [580, 207] width 3 height 3
click at [561, 288] on div "Duplicate" at bounding box center [554, 290] width 66 height 15
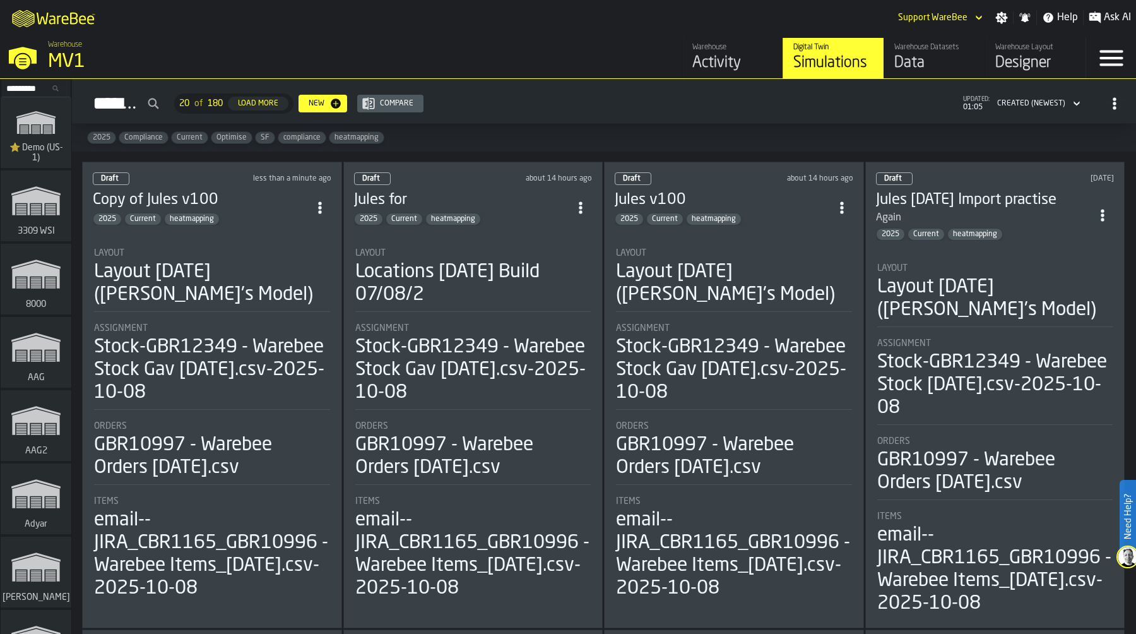
click at [210, 243] on li "Layout Layout 2025-09-29 (Aaron's Model) Assignment Stock-GBR12349 - Warebee St…" at bounding box center [212, 419] width 239 height 364
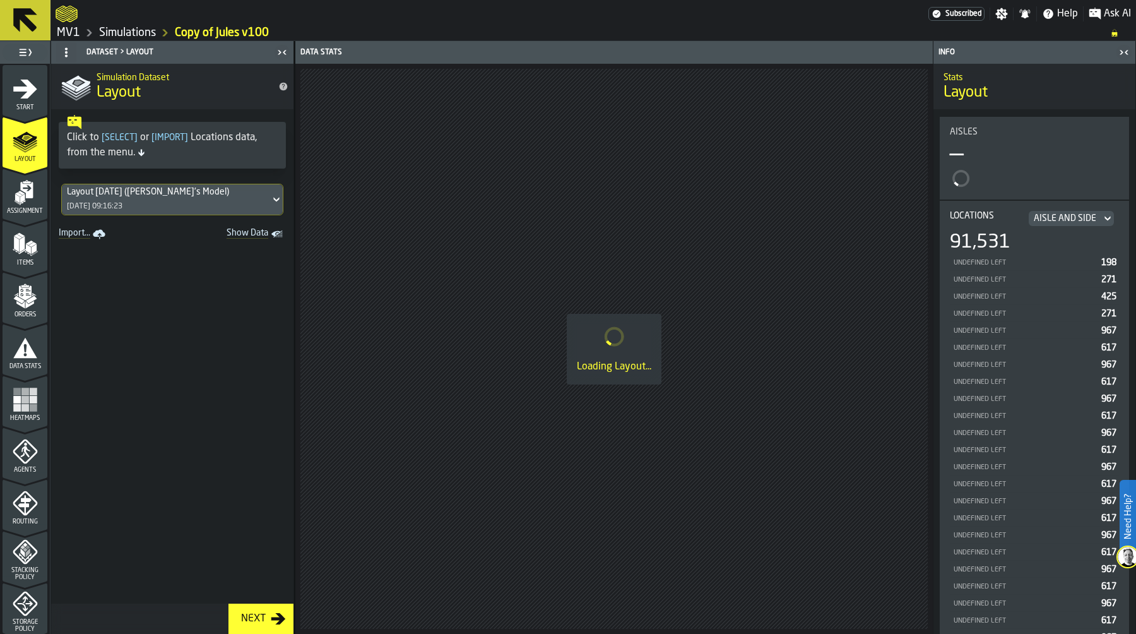
click at [32, 109] on span "Start" at bounding box center [25, 107] width 45 height 7
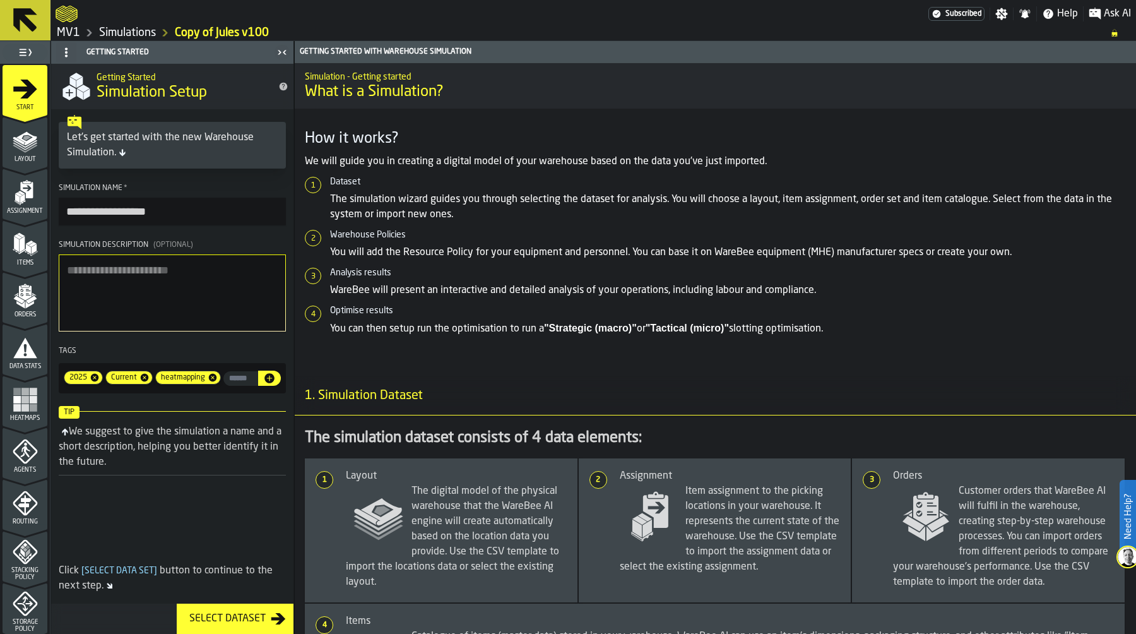
drag, startPoint x: 175, startPoint y: 211, endPoint x: 36, endPoint y: 211, distance: 139.5
click at [36, 211] on aside "**********" at bounding box center [147, 337] width 294 height 593
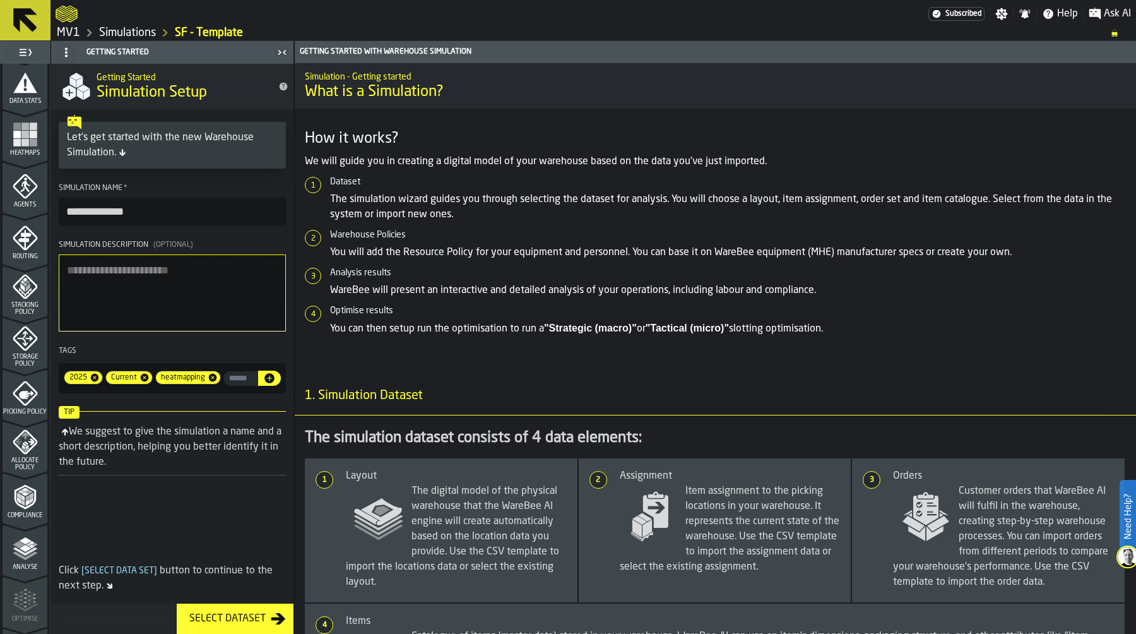
scroll to position [363, 0]
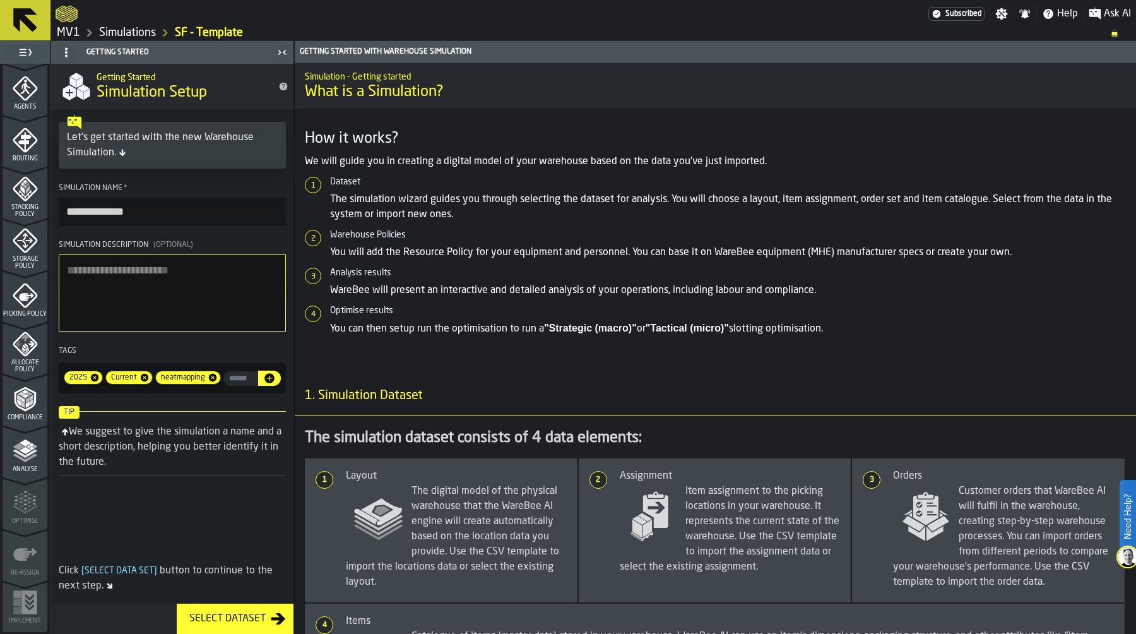
type input "**********"
click at [23, 444] on polygon "menu Analyse" at bounding box center [25, 442] width 12 height 7
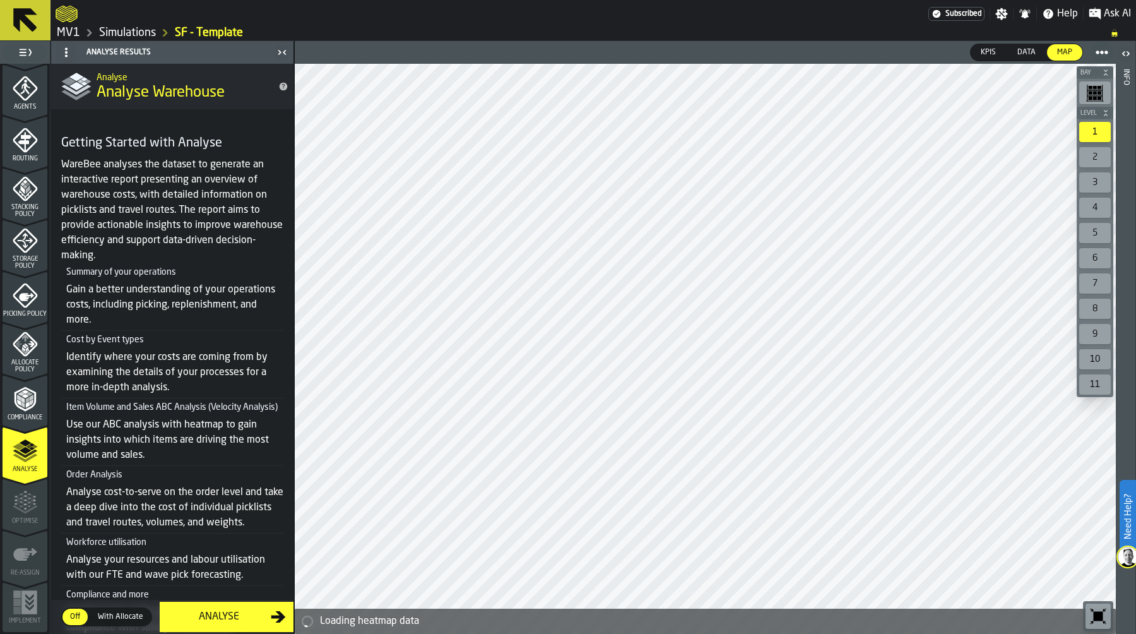
click at [211, 614] on div "Analyse" at bounding box center [219, 616] width 104 height 15
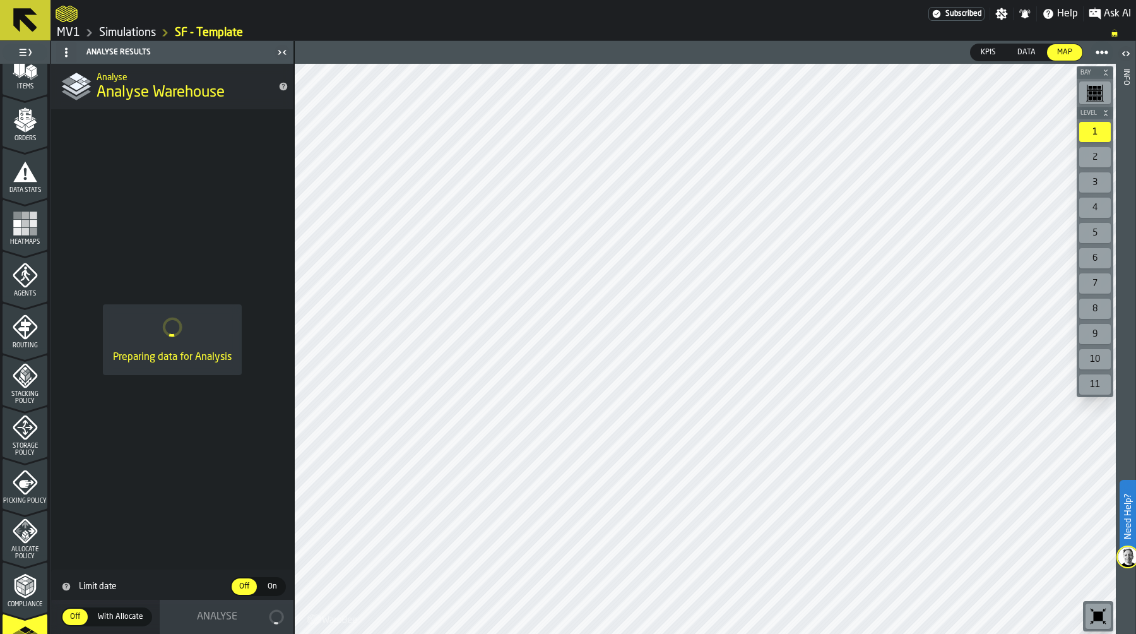
scroll to position [0, 0]
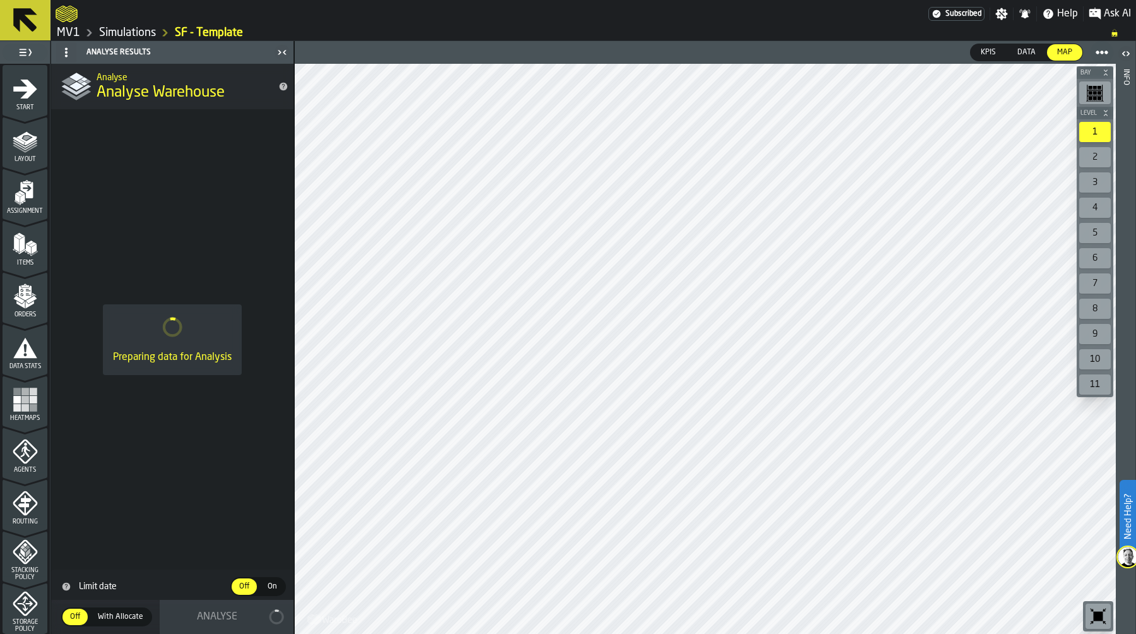
click at [141, 32] on link "Simulations" at bounding box center [127, 33] width 57 height 14
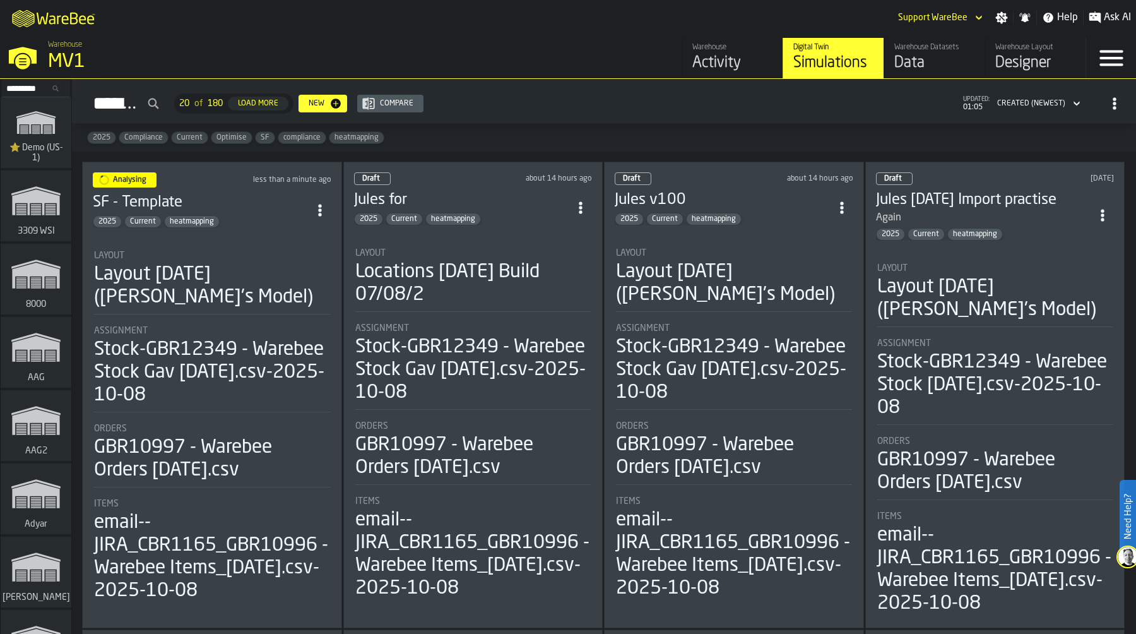
click at [320, 204] on icon "ItemListCard-DashboardItemContainer" at bounding box center [320, 210] width 13 height 13
click at [304, 295] on div "Duplicate" at bounding box center [294, 292] width 66 height 15
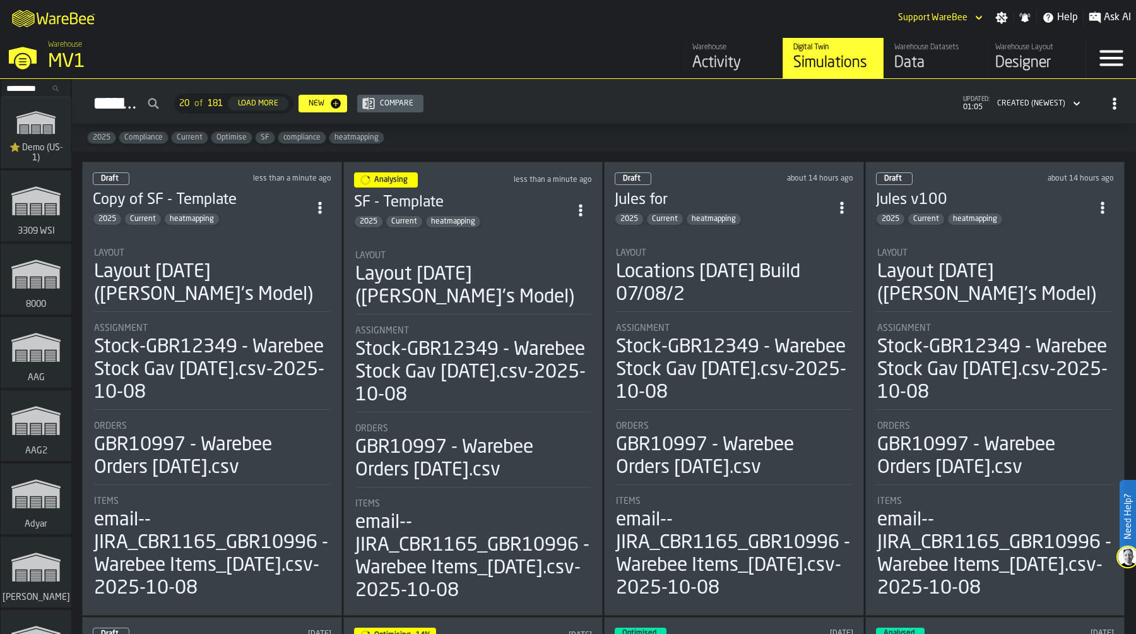
click at [238, 261] on div "Layout 2025-09-29 (Aaron's Model)" at bounding box center [212, 283] width 236 height 45
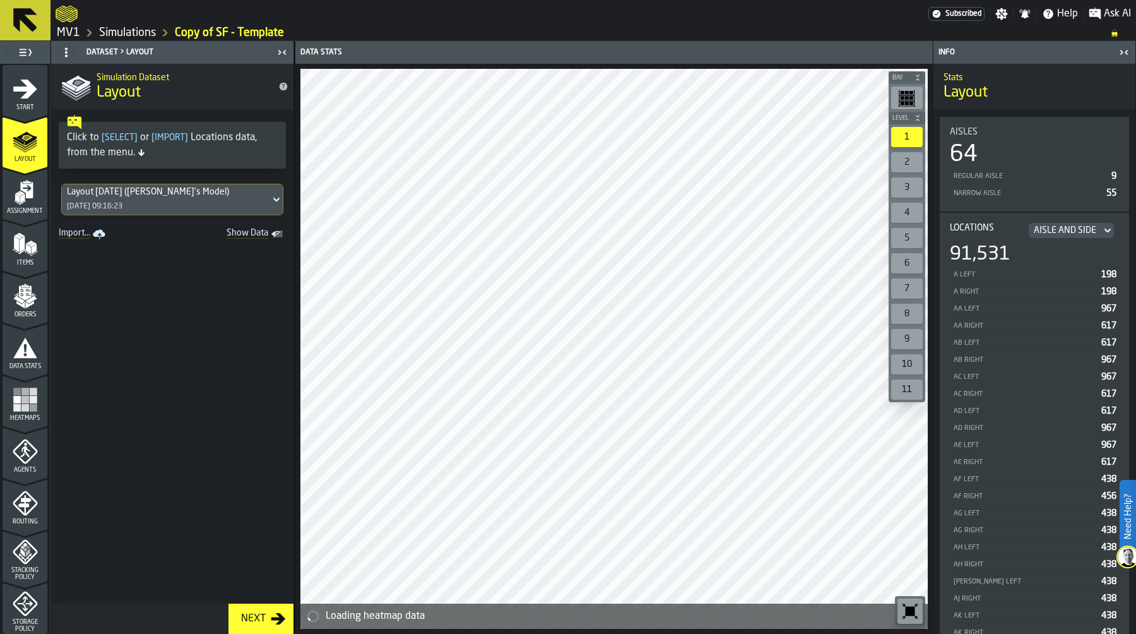
click at [27, 196] on icon "menu Assignment" at bounding box center [26, 190] width 13 height 16
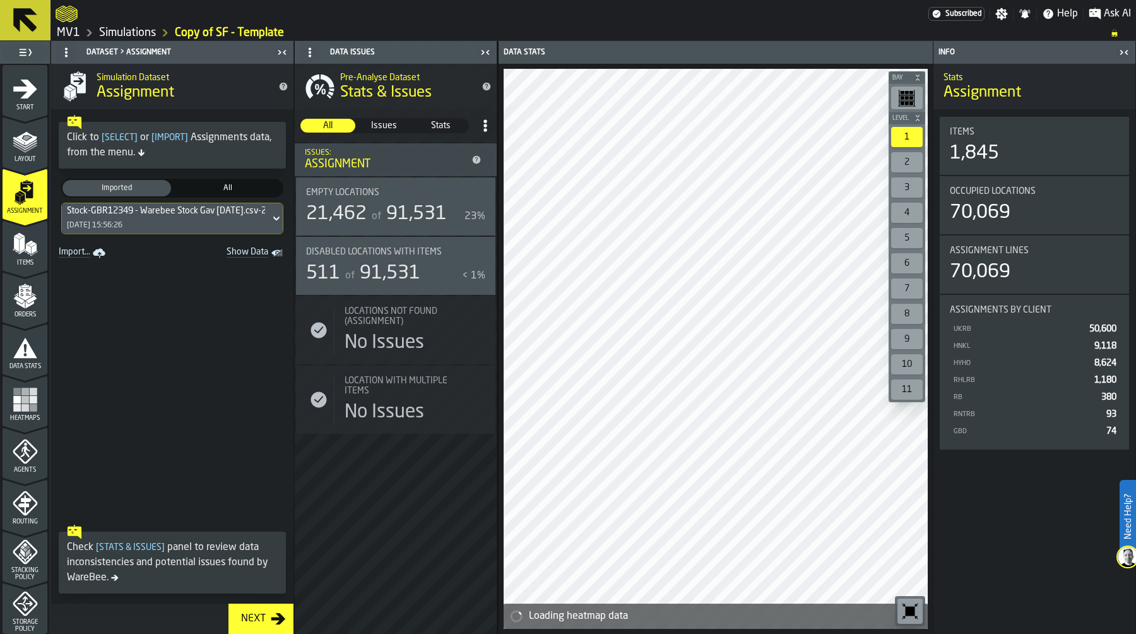
click at [134, 216] on div "Stock-GBR12349 - Warebee Stock Gav 08.10.2025.csv-2025-10-08" at bounding box center [187, 211] width 241 height 10
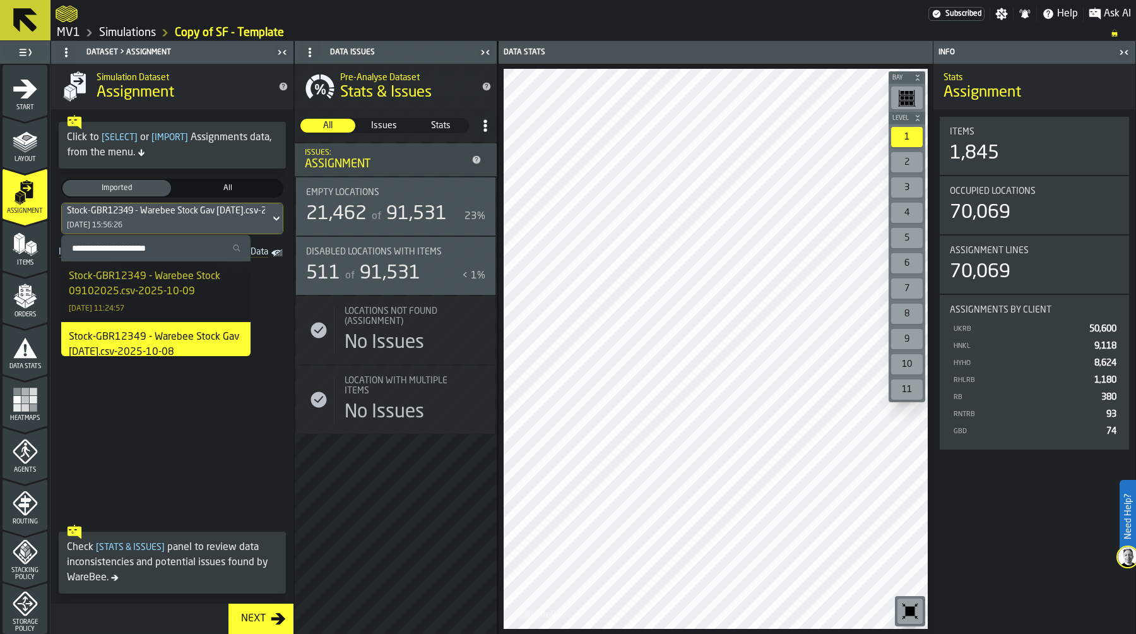
click at [196, 287] on div "Stock-GBR12349 - Warebee Stock 09102025.csv-2025-10-09" at bounding box center [156, 284] width 174 height 30
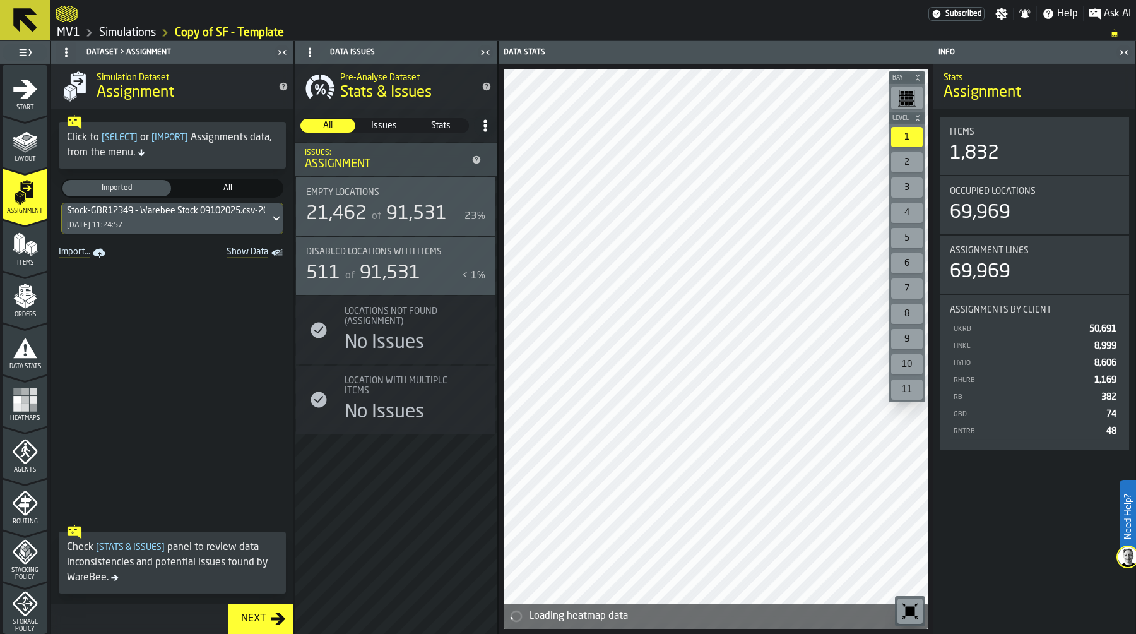
click at [23, 245] on icon "menu Items" at bounding box center [25, 244] width 25 height 25
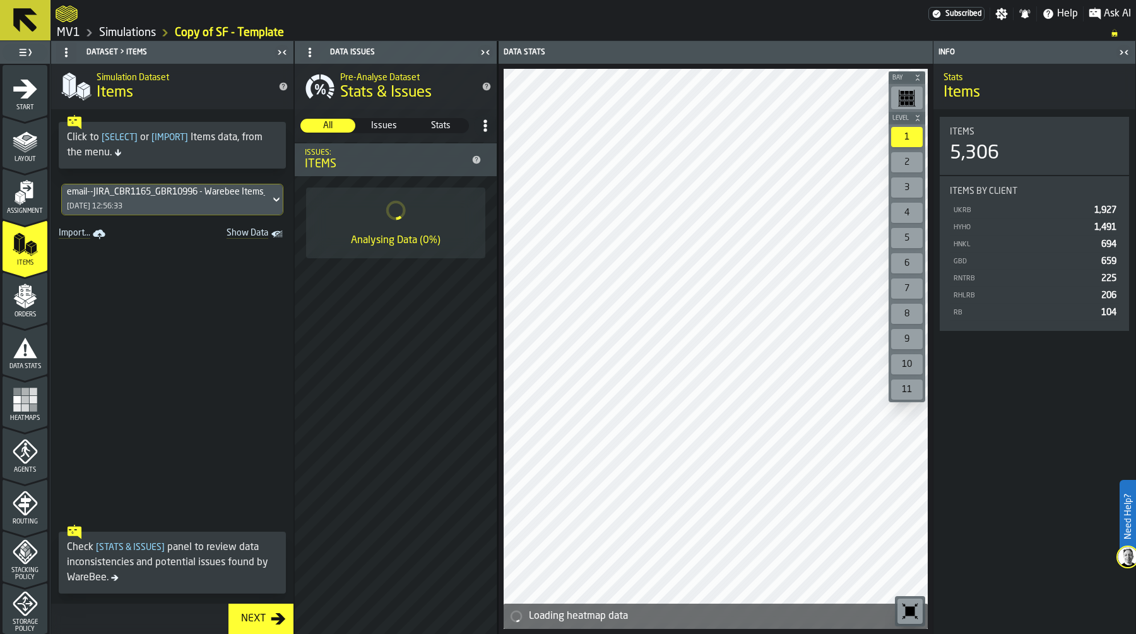
click at [133, 199] on div "email--JIRA_CBR1165_GBR10996 - Warebee Items_07.10.2025.csv-2025-10-08 08/10/20…" at bounding box center [166, 199] width 208 height 30
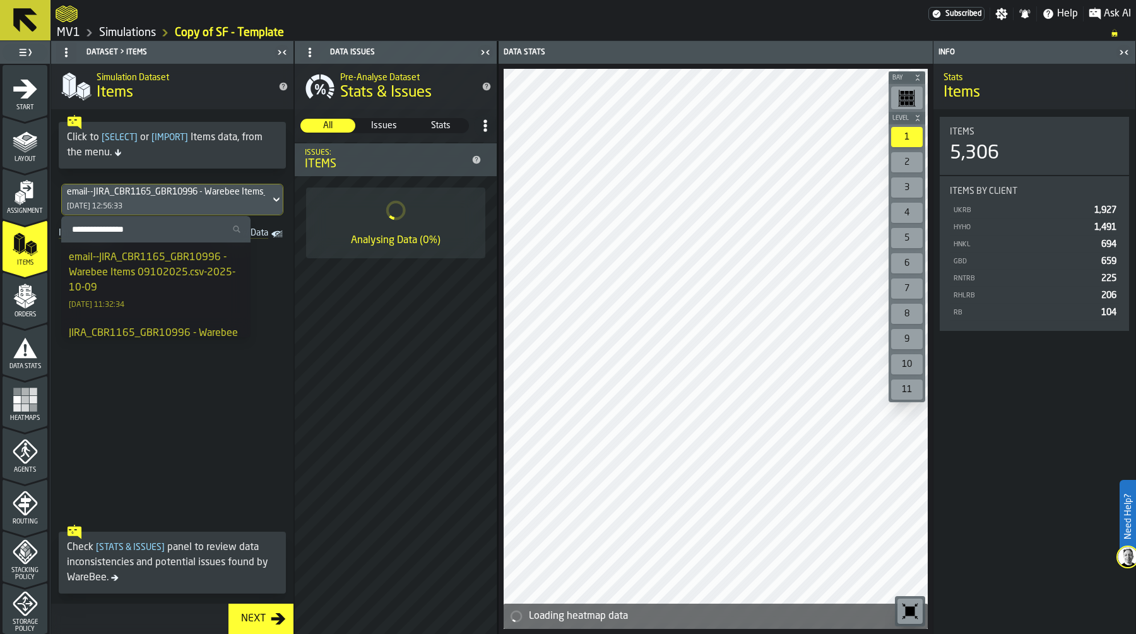
click at [131, 261] on div "email--JIRA_CBR1165_GBR10996 - Warebee Items 09102025.csv-2025-10-09" at bounding box center [156, 272] width 174 height 45
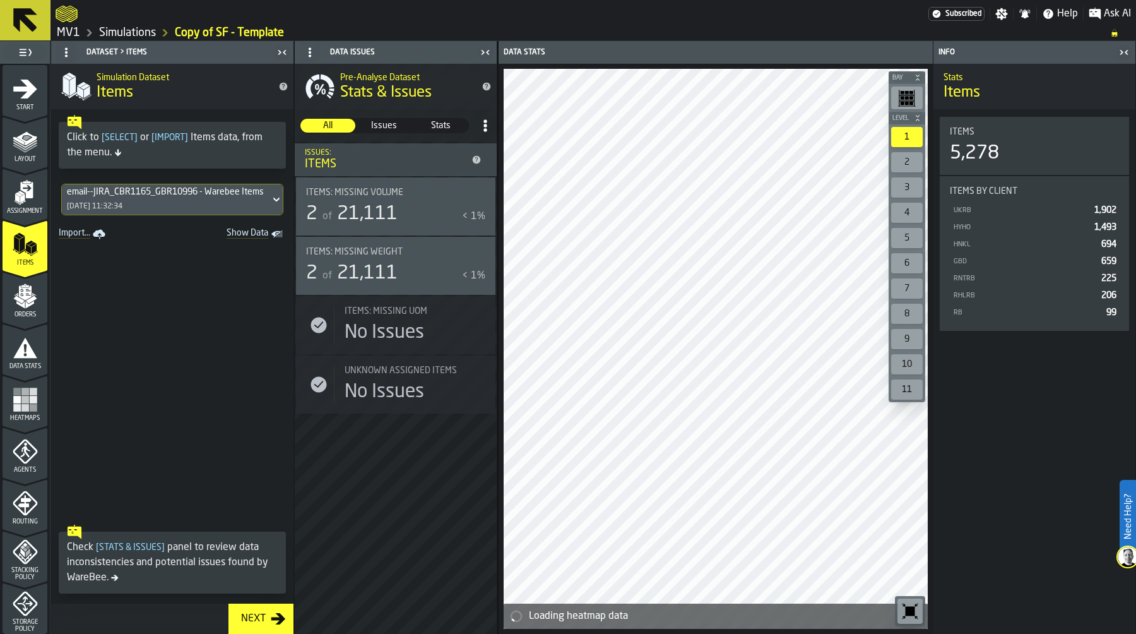
click at [122, 205] on div "09/10/2025, 11:32:34" at bounding box center [95, 206] width 56 height 9
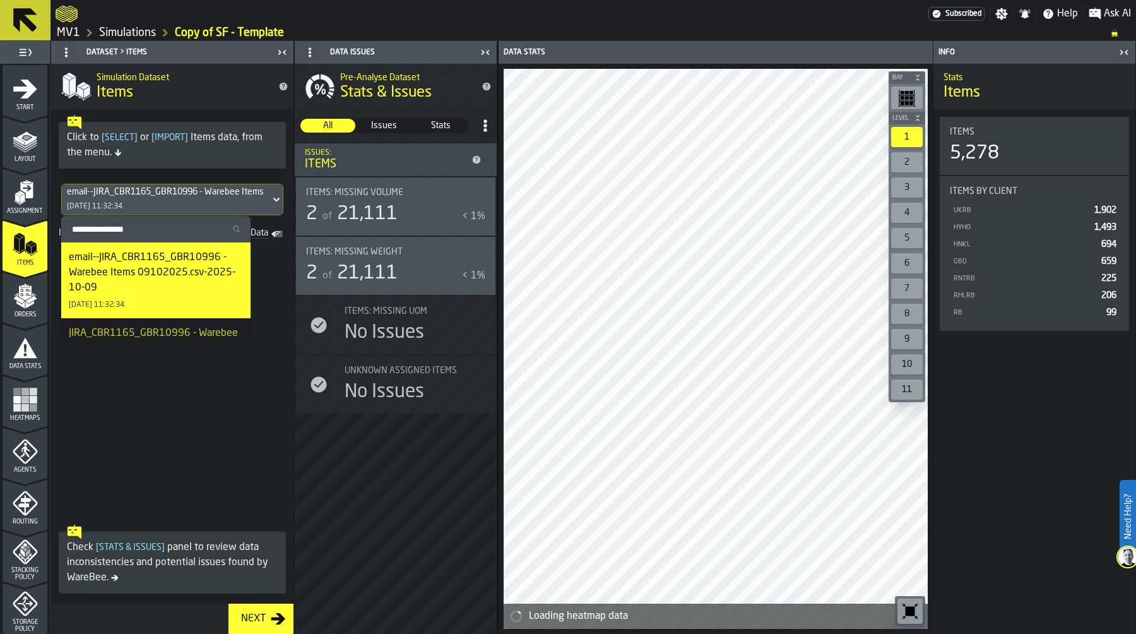
click at [30, 299] on polygon "menu Orders" at bounding box center [31, 299] width 11 height 8
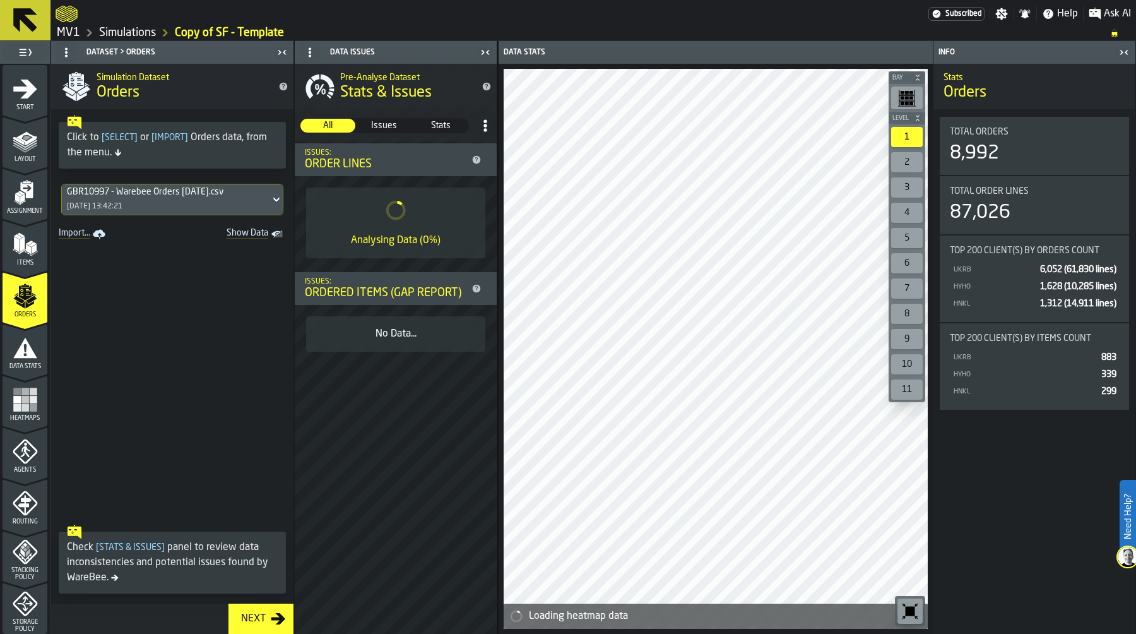
click at [146, 184] on div "GBR10997 - Warebee Orders 9.9.25.csv 09/09/2025, 13:42:21" at bounding box center [166, 199] width 208 height 30
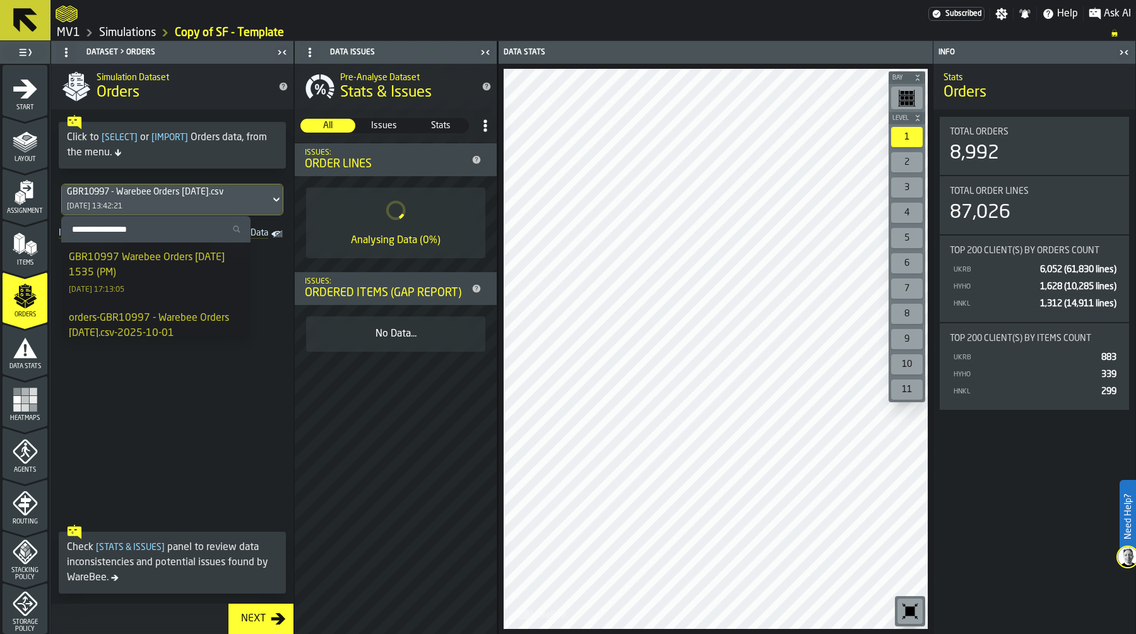
click at [128, 253] on div "GBR10997 Warebee Orders 02.10.25 1535 (PM)" at bounding box center [156, 265] width 174 height 30
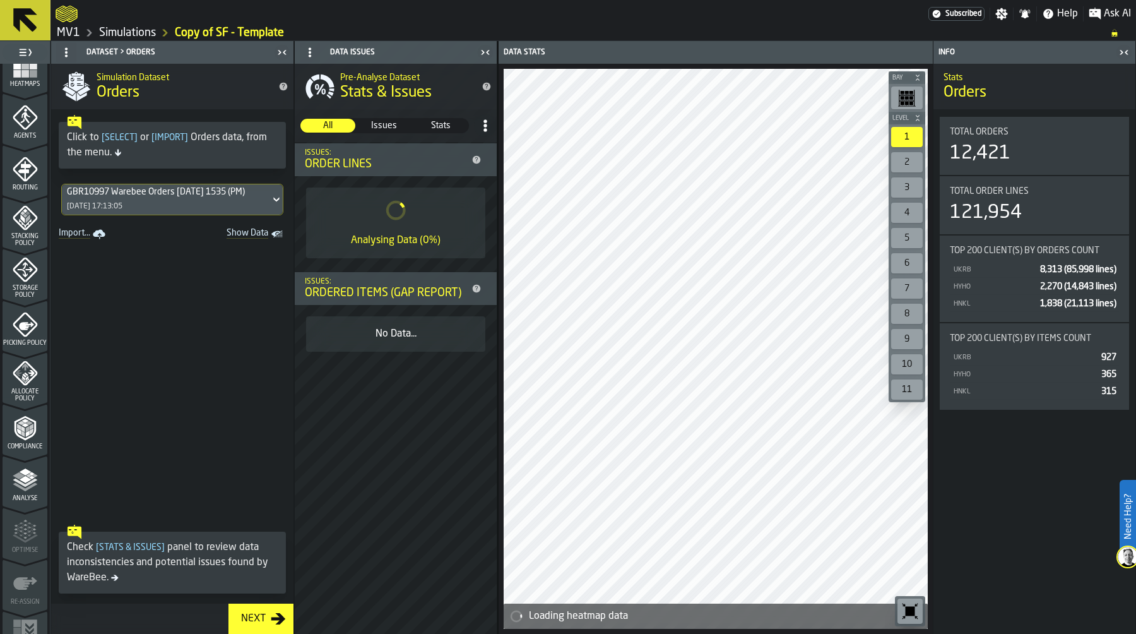
scroll to position [363, 0]
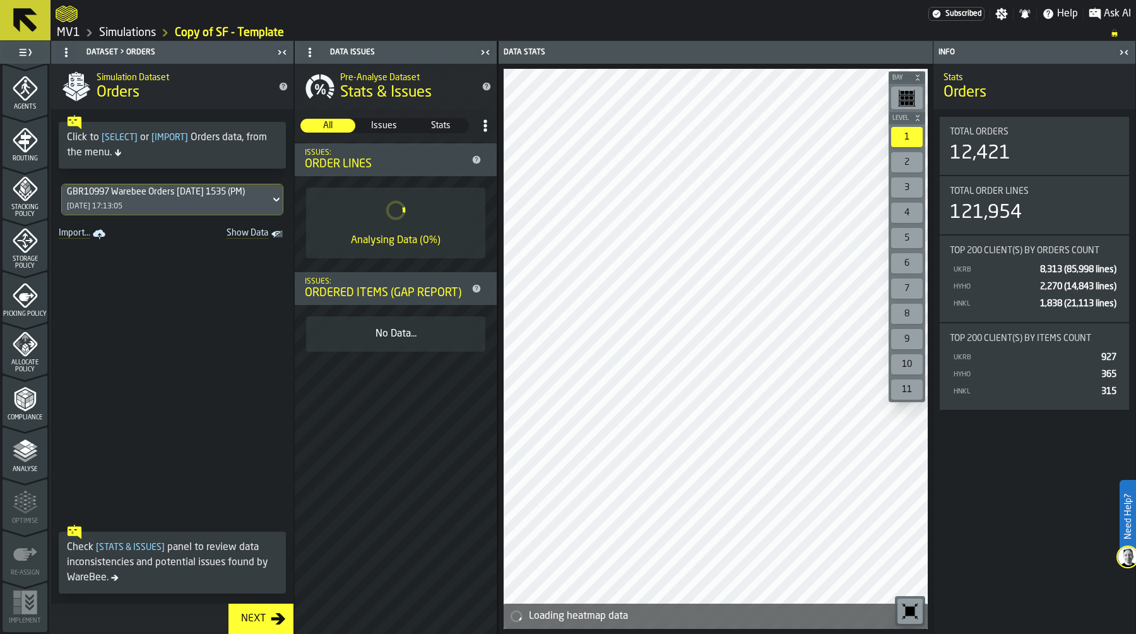
click at [20, 460] on polyline "menu Analyse" at bounding box center [25, 458] width 25 height 9
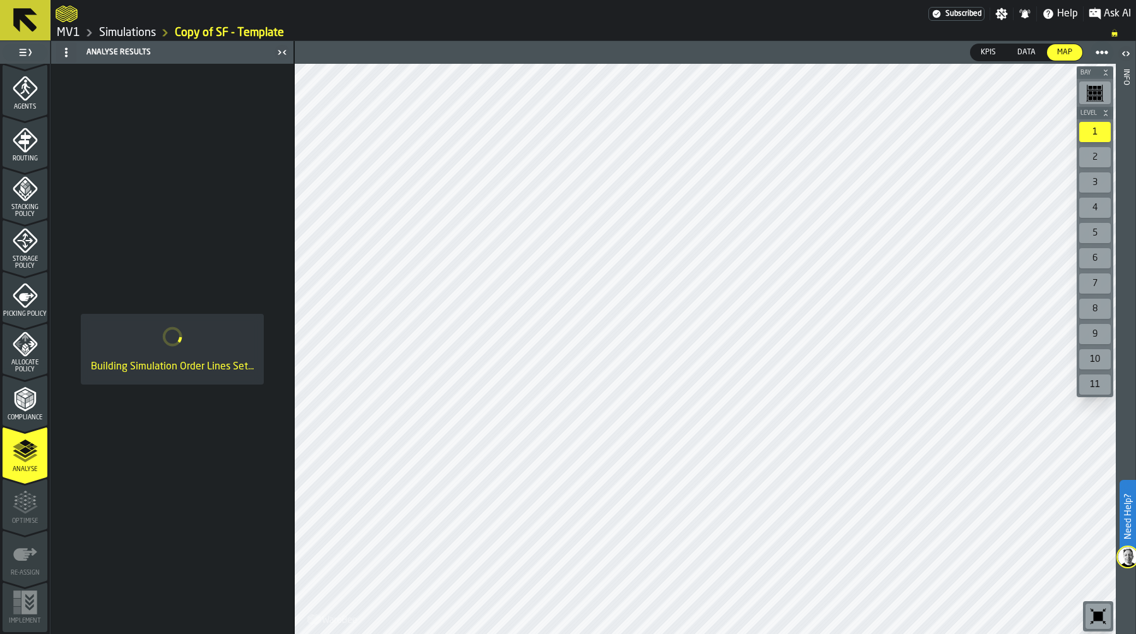
click at [191, 484] on div "Building Simulation Order Lines Set..." at bounding box center [172, 349] width 242 height 570
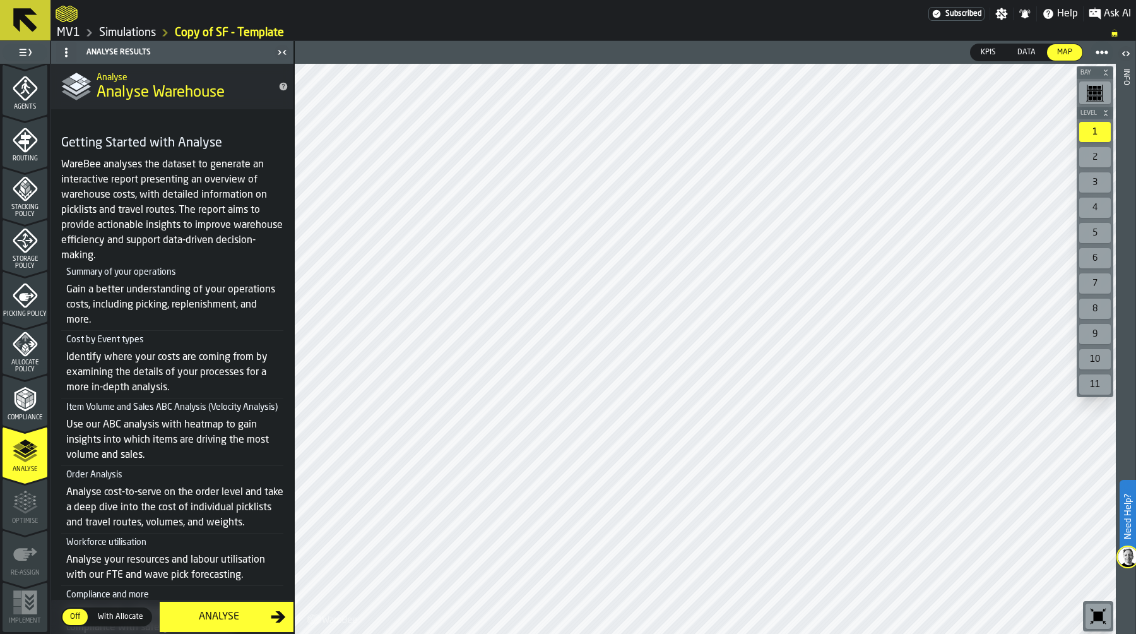
click at [23, 314] on span "Picking Policy" at bounding box center [25, 314] width 45 height 7
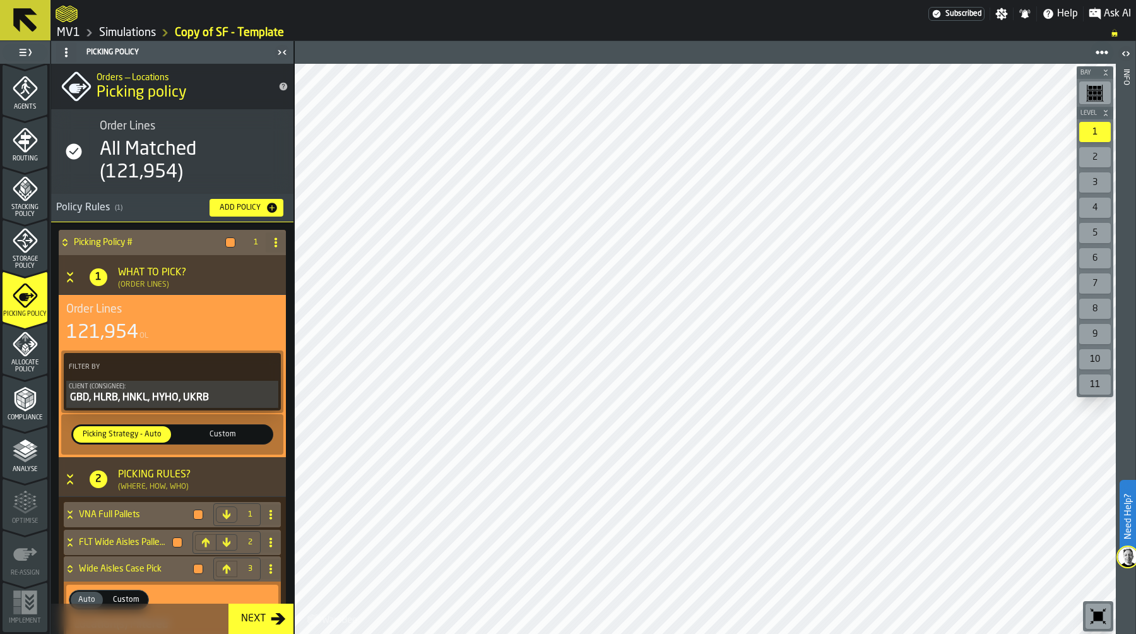
click at [25, 453] on icon "menu Analyse" at bounding box center [25, 450] width 25 height 25
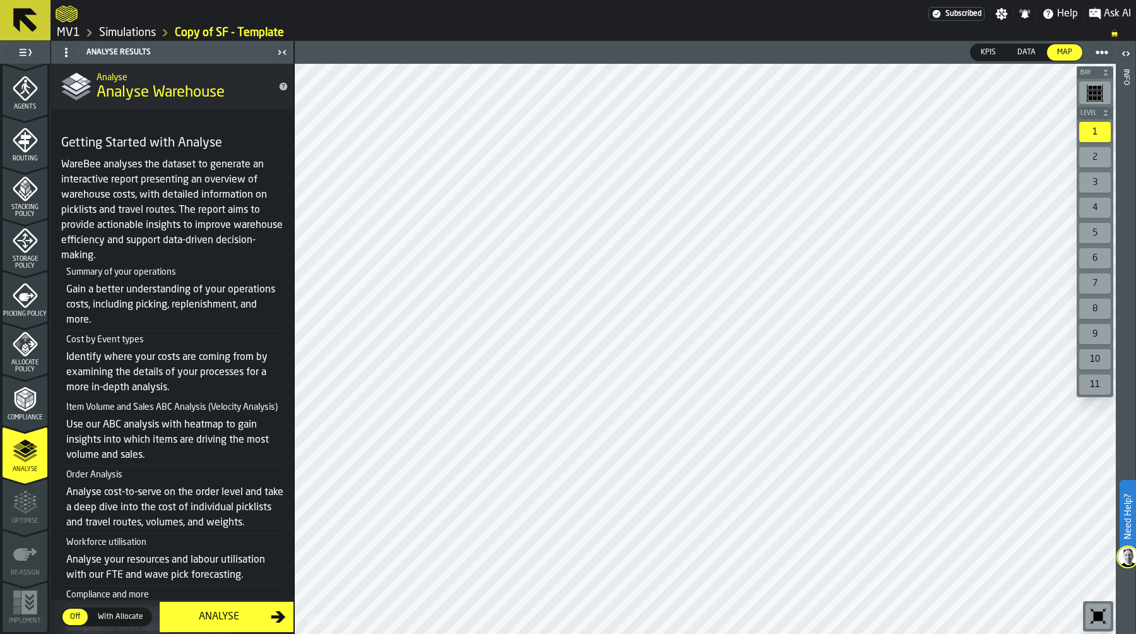
click at [220, 620] on div "Analyse" at bounding box center [219, 616] width 104 height 15
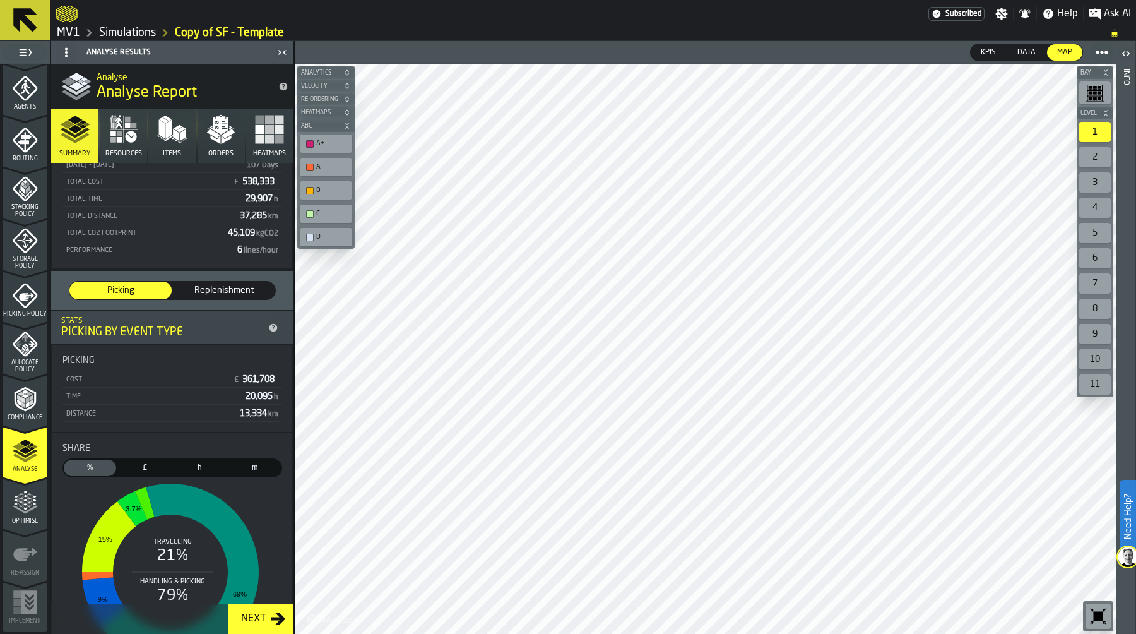
scroll to position [83, 0]
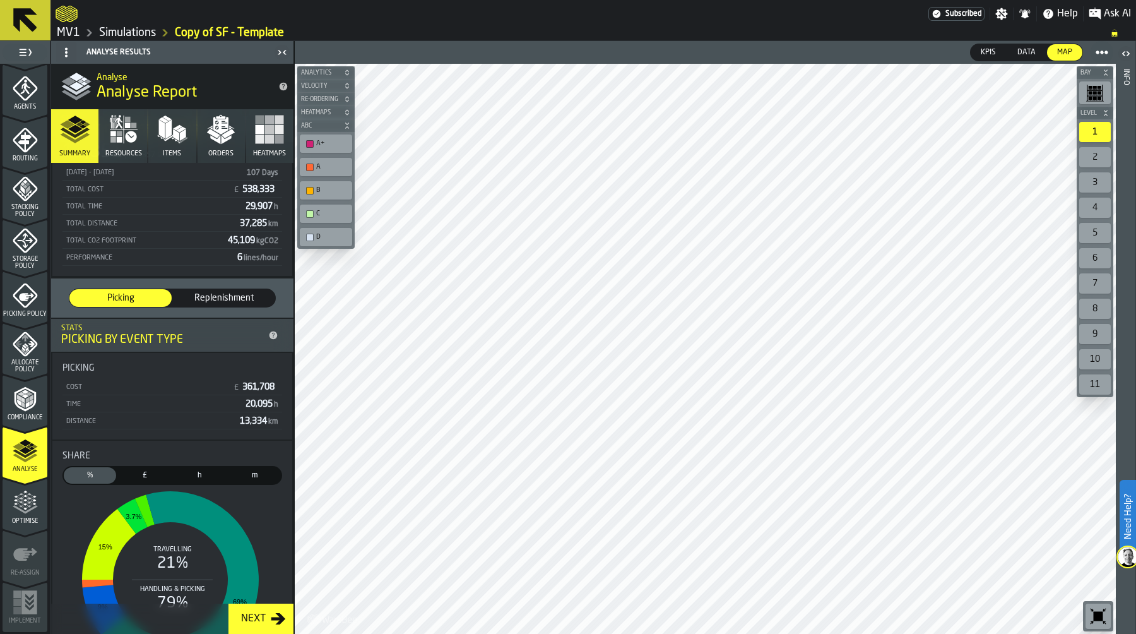
click at [169, 143] on icon "button" at bounding box center [172, 129] width 30 height 30
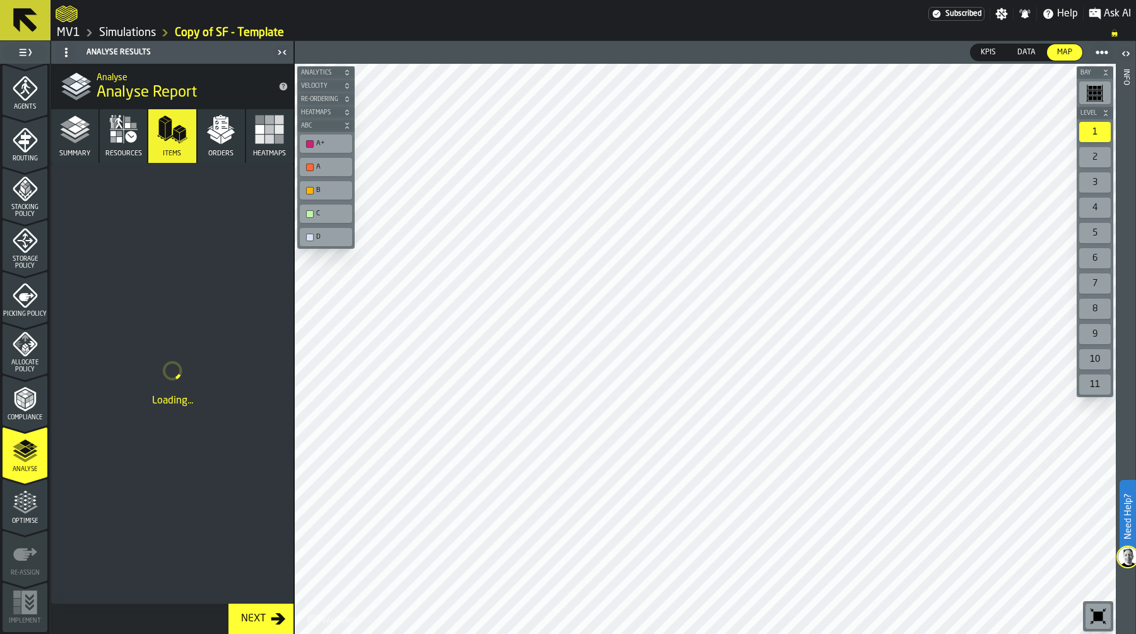
scroll to position [0, 0]
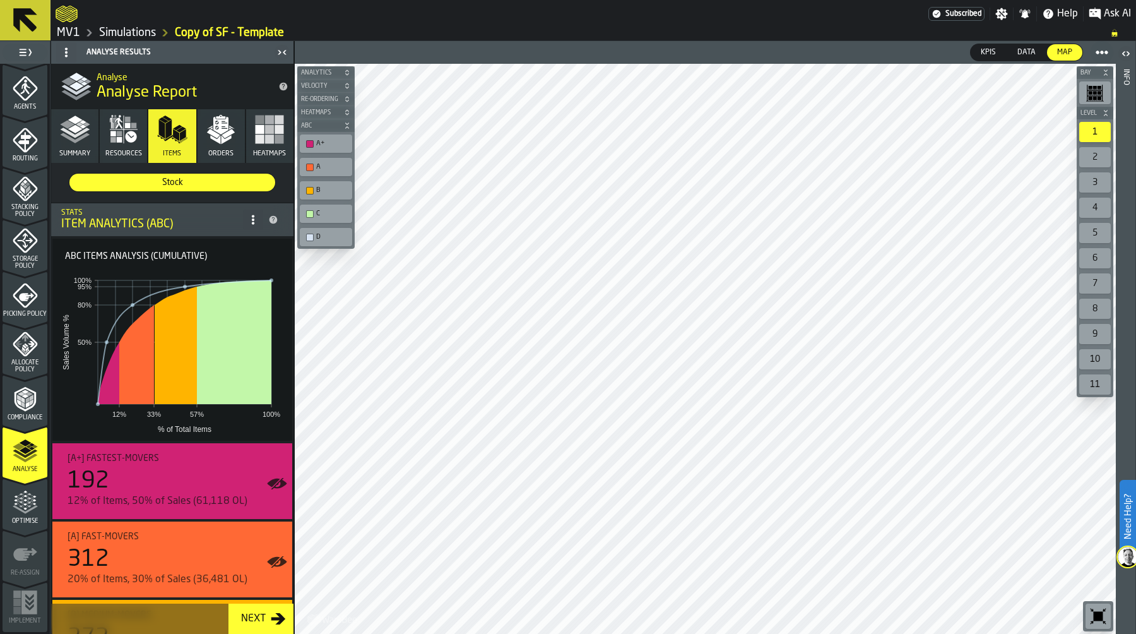
click at [254, 219] on icon at bounding box center [253, 220] width 10 height 10
click at [242, 247] on div "Show Options" at bounding box center [219, 244] width 66 height 15
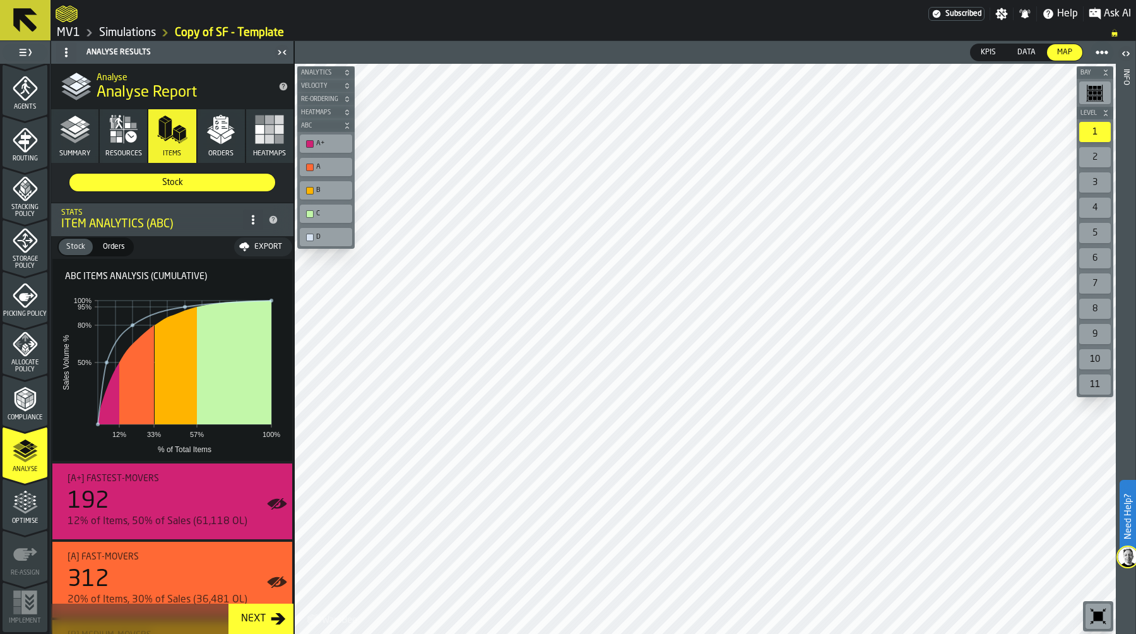
click at [249, 221] on icon at bounding box center [253, 220] width 10 height 10
click at [275, 277] on div "ABC Items analysis (Cumulative) 12% 33% 57% 100% % of Total Items 50% 80% 95% 1…" at bounding box center [172, 360] width 240 height 202
click at [261, 248] on div "Export" at bounding box center [268, 246] width 38 height 9
click at [248, 217] on icon at bounding box center [253, 220] width 10 height 10
click at [232, 238] on div "Hide Options..." at bounding box center [219, 244] width 66 height 15
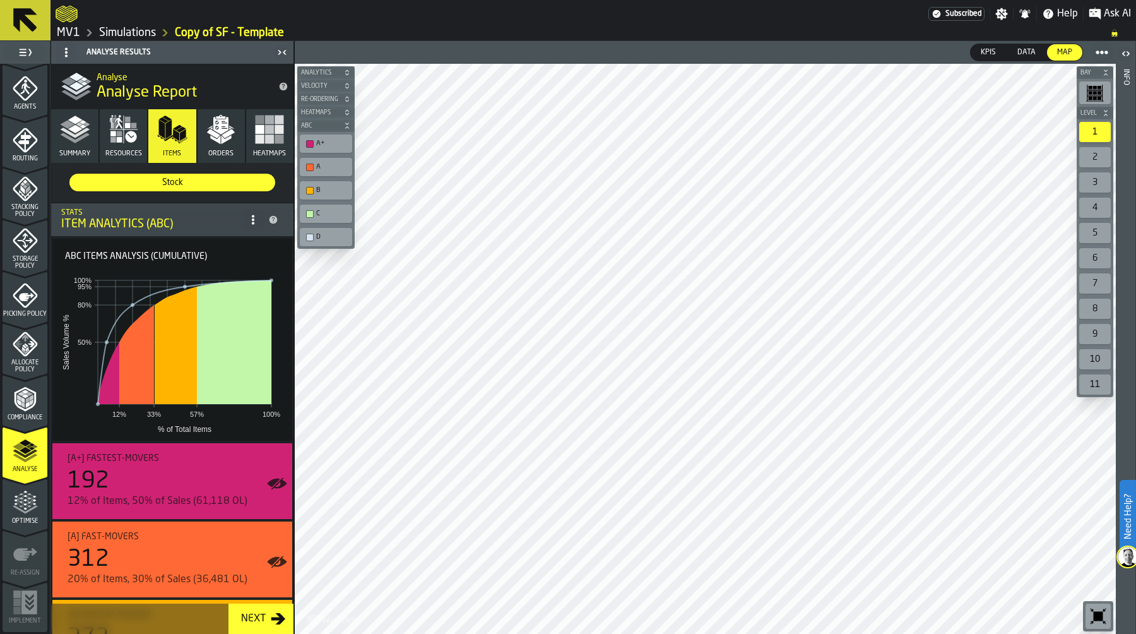
click at [248, 215] on icon at bounding box center [253, 220] width 10 height 10
click at [226, 246] on div "Show Options" at bounding box center [219, 244] width 66 height 15
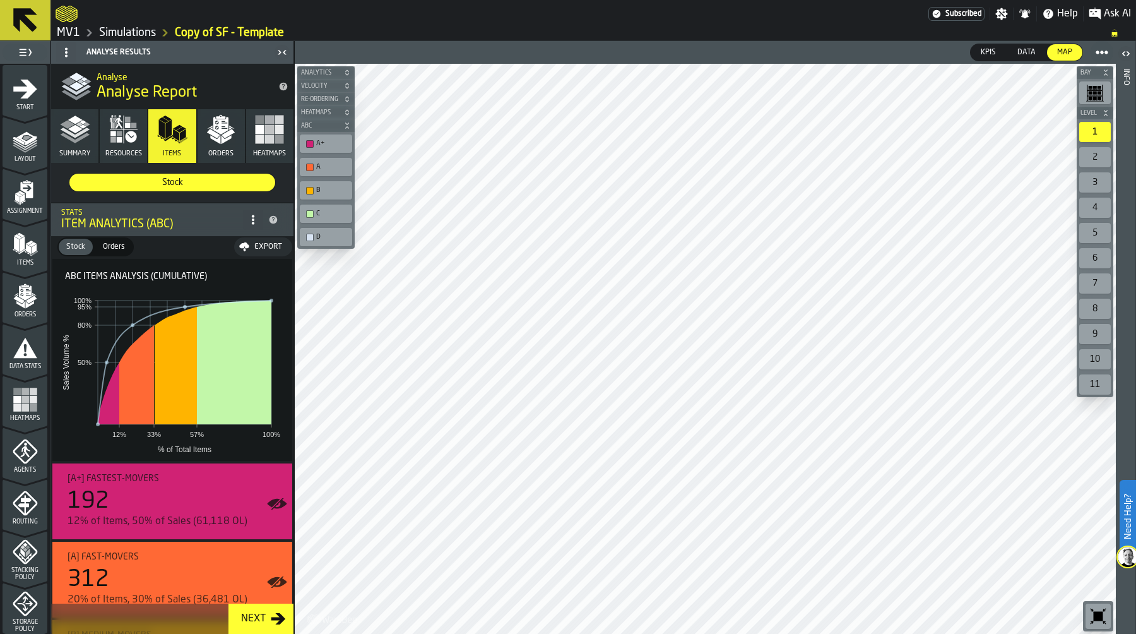
click at [27, 92] on icon "menu Start" at bounding box center [25, 89] width 24 height 19
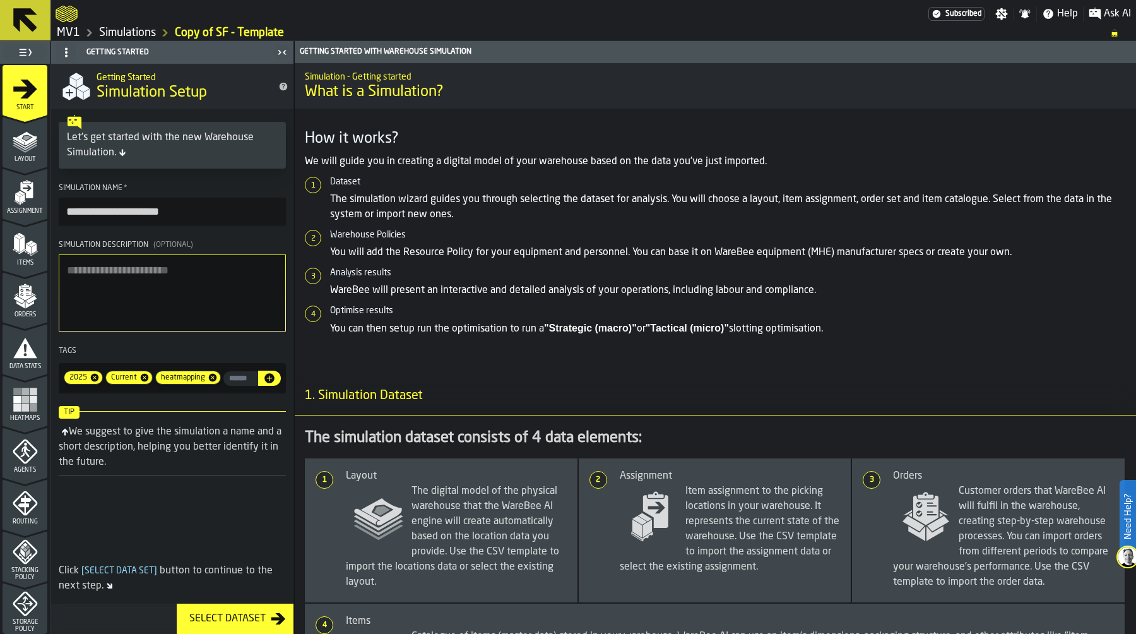
click at [119, 213] on input "**********" at bounding box center [172, 212] width 227 height 28
click at [132, 30] on link "Simulations" at bounding box center [127, 33] width 57 height 14
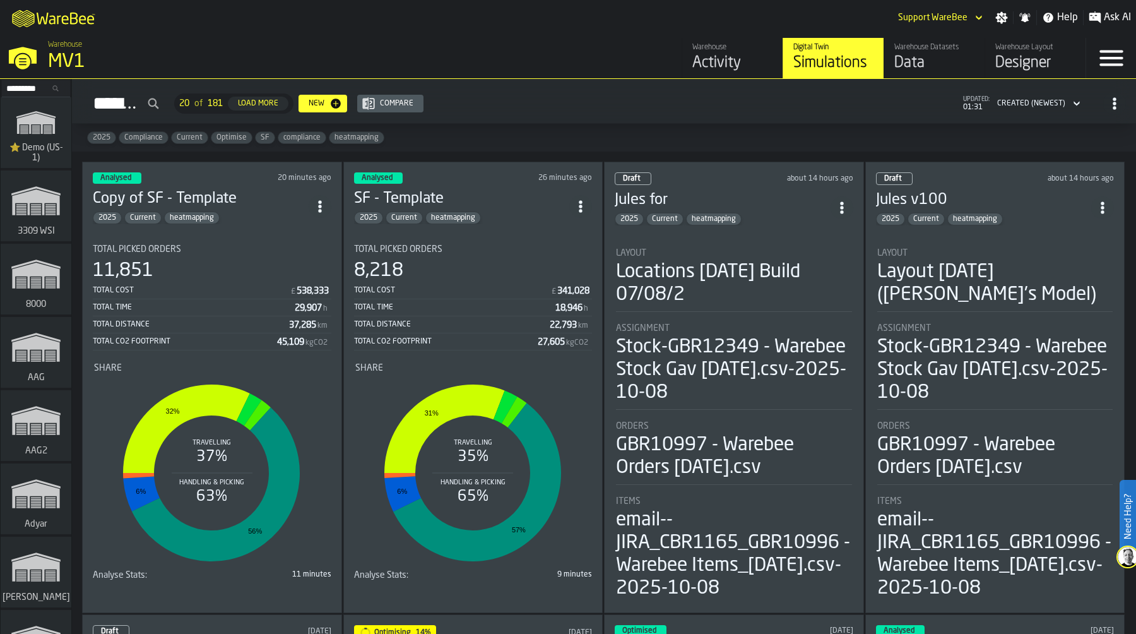
click at [578, 201] on icon "ItemListCard-DashboardItemContainer" at bounding box center [580, 206] width 13 height 13
click at [554, 257] on div "Delete" at bounding box center [554, 258] width 66 height 15
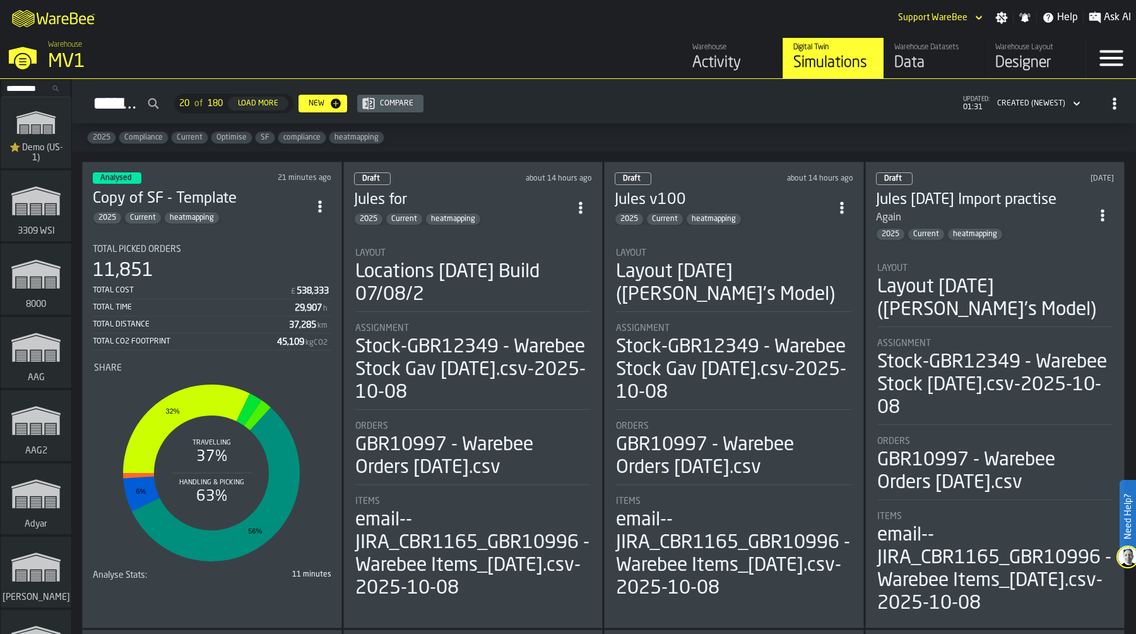
click at [184, 235] on section "Total Picked Orders 11,851 Total Cost £ 538,333 Total Time 29,907 h Total Dista…" at bounding box center [212, 409] width 239 height 351
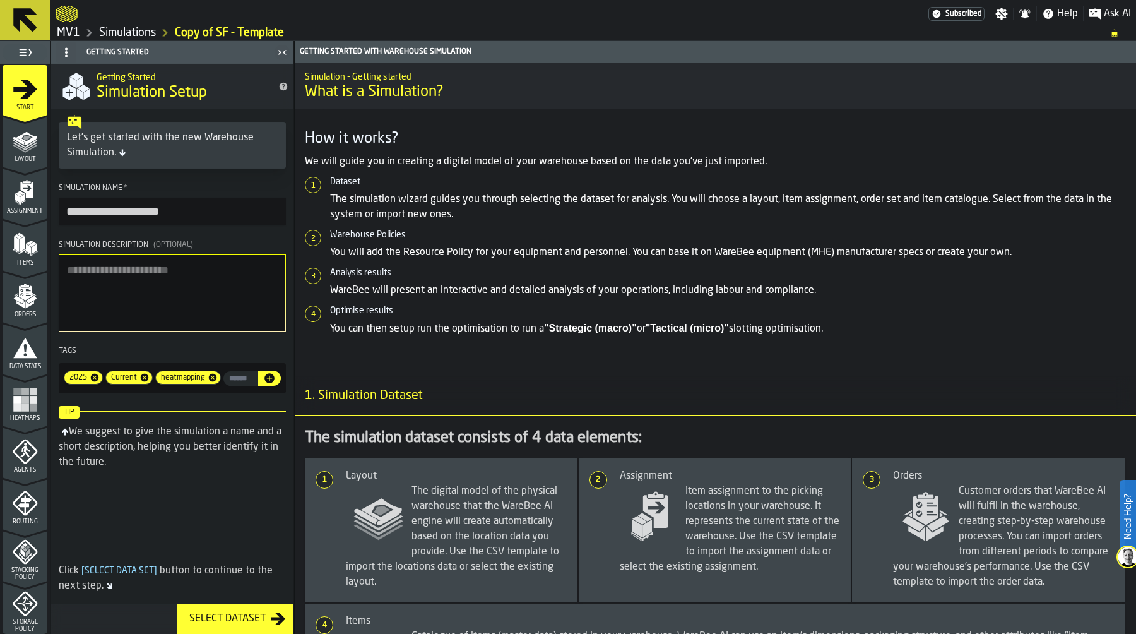
click at [26, 90] on icon "menu Start" at bounding box center [25, 89] width 24 height 19
drag, startPoint x: 107, startPoint y: 210, endPoint x: 49, endPoint y: 203, distance: 58.5
click at [49, 203] on aside "**********" at bounding box center [147, 337] width 294 height 593
type input "**********"
click at [124, 302] on textarea "Simulation Description (Optional)" at bounding box center [172, 292] width 227 height 77
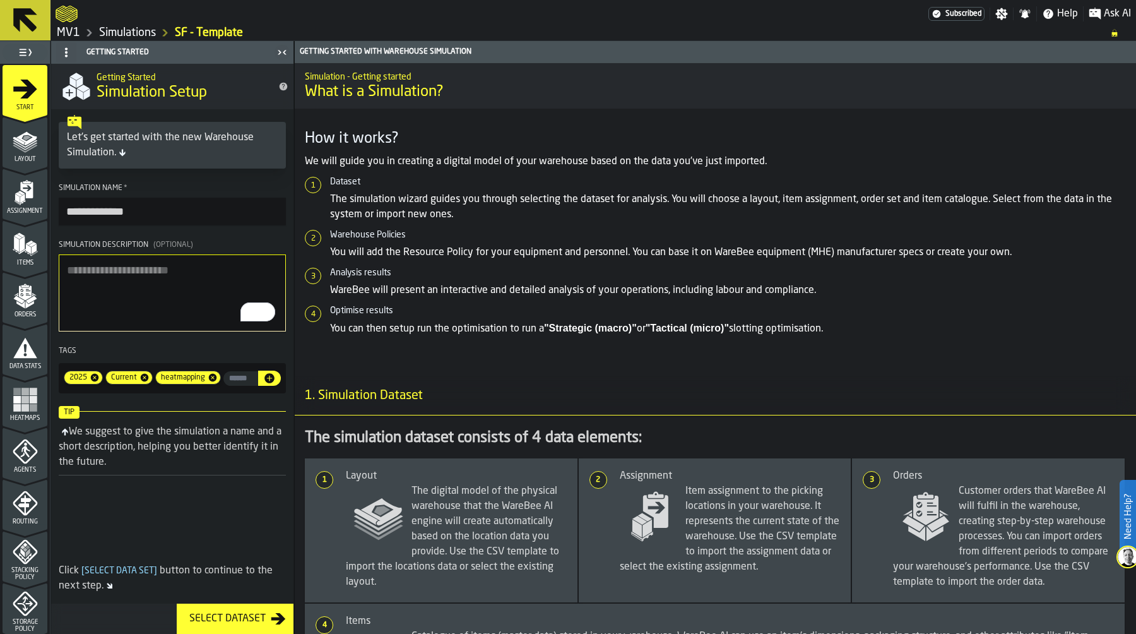
click at [140, 35] on link "Simulations" at bounding box center [127, 33] width 57 height 14
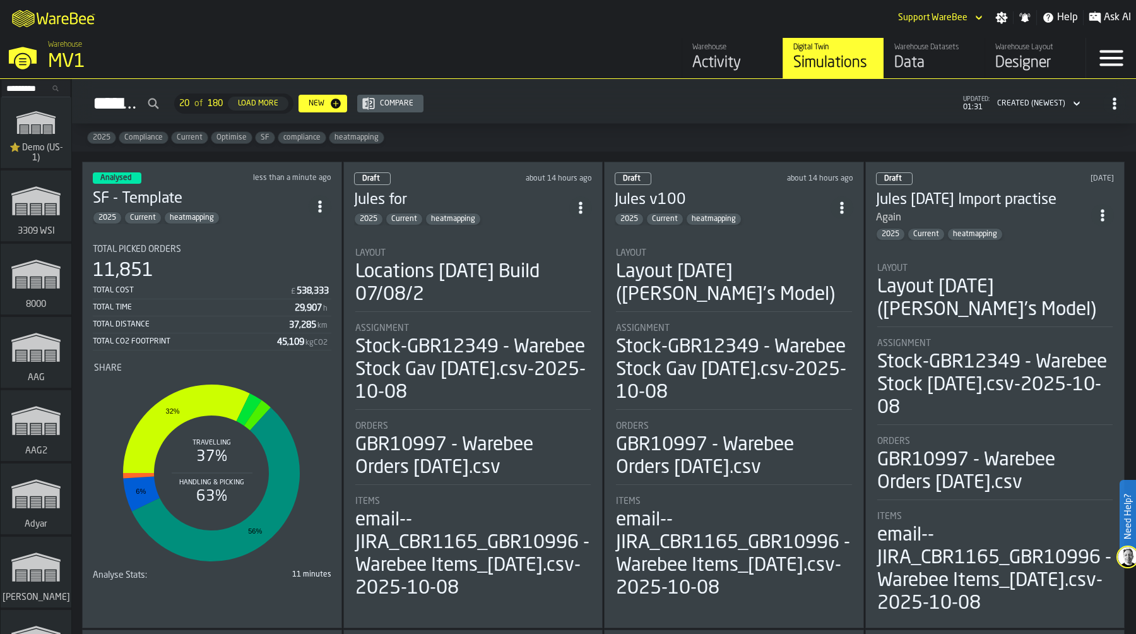
click at [316, 205] on icon "ItemListCard-DashboardItemContainer" at bounding box center [320, 206] width 13 height 13
click at [300, 290] on div "Duplicate" at bounding box center [294, 289] width 66 height 15
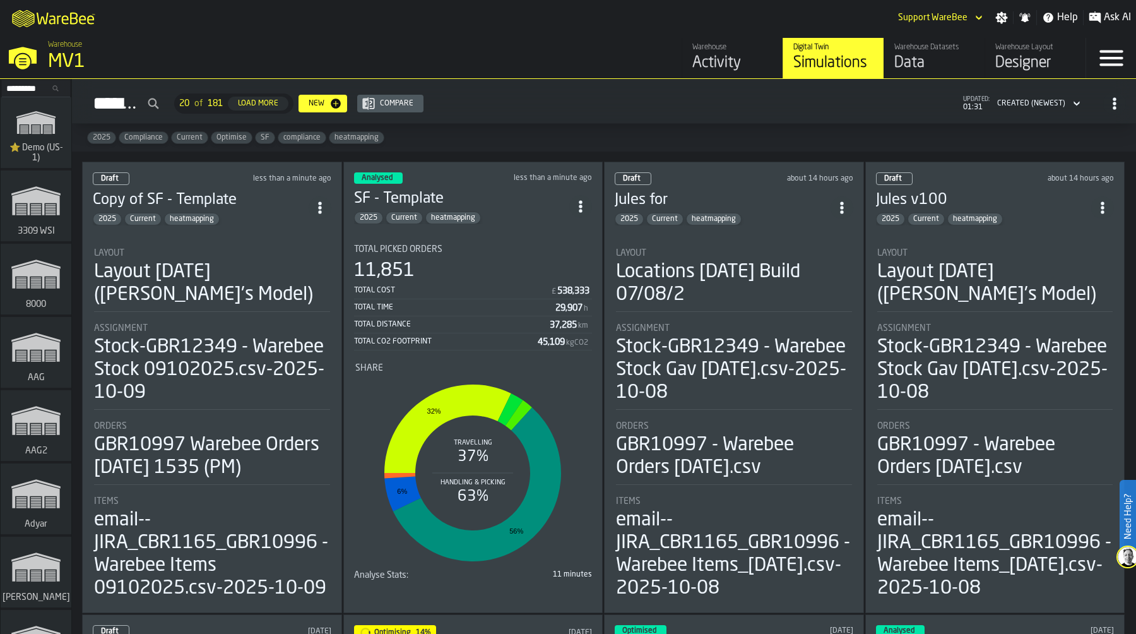
click at [259, 261] on div "Layout 2025-09-29 (Aaron's Model)" at bounding box center [212, 283] width 236 height 45
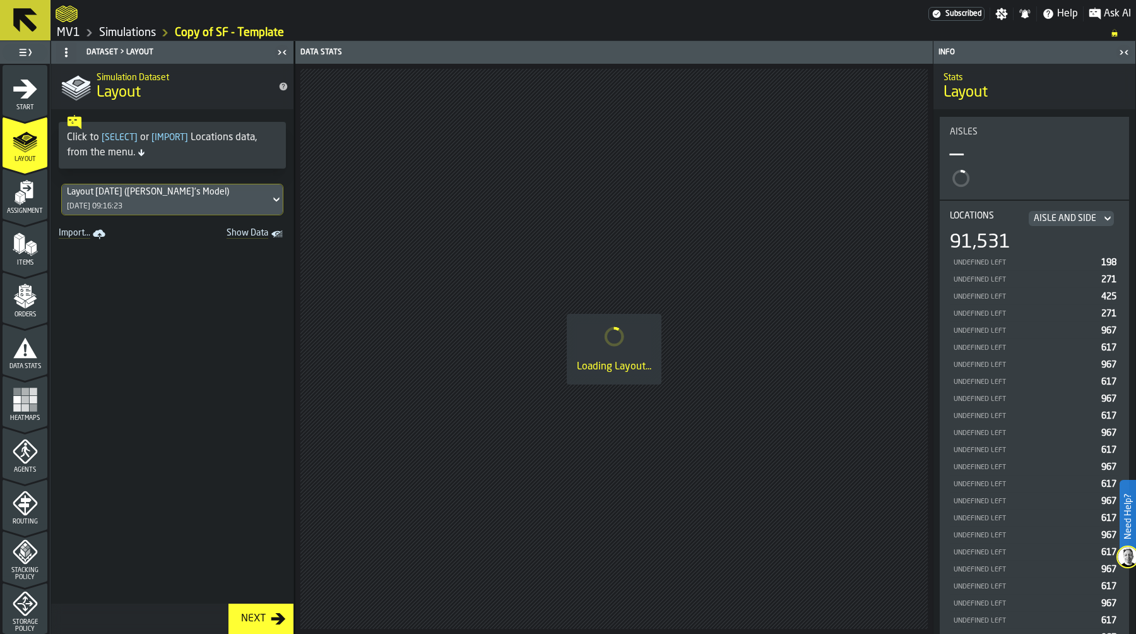
click at [14, 93] on icon "menu Start" at bounding box center [25, 88] width 25 height 25
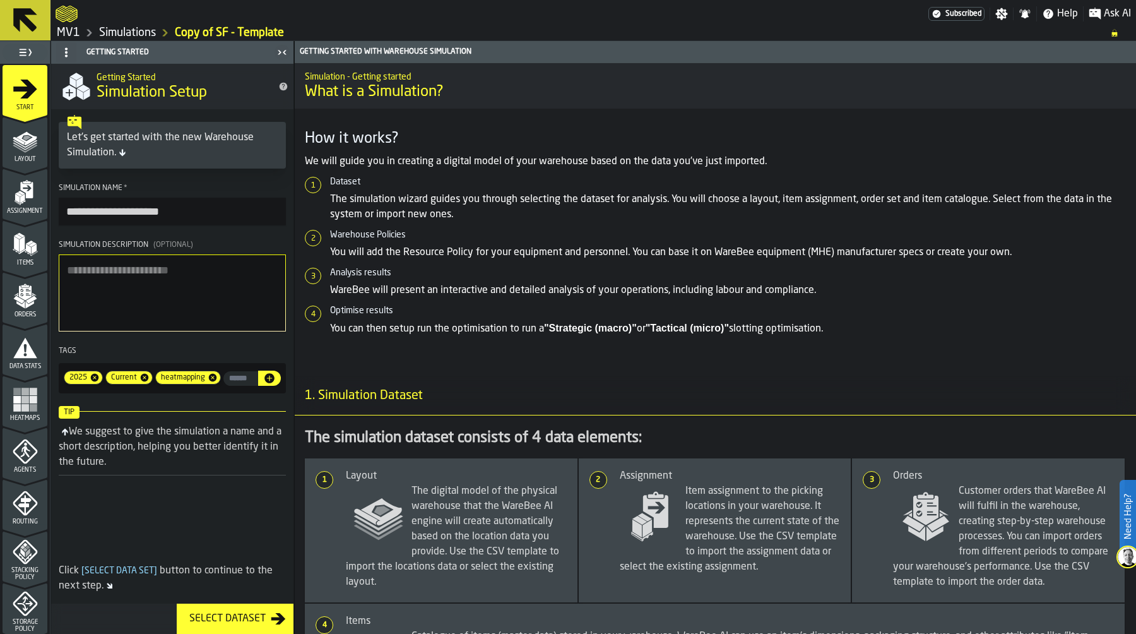
drag, startPoint x: 65, startPoint y: 212, endPoint x: 249, endPoint y: 218, distance: 184.4
click at [249, 218] on input "**********" at bounding box center [172, 212] width 227 height 28
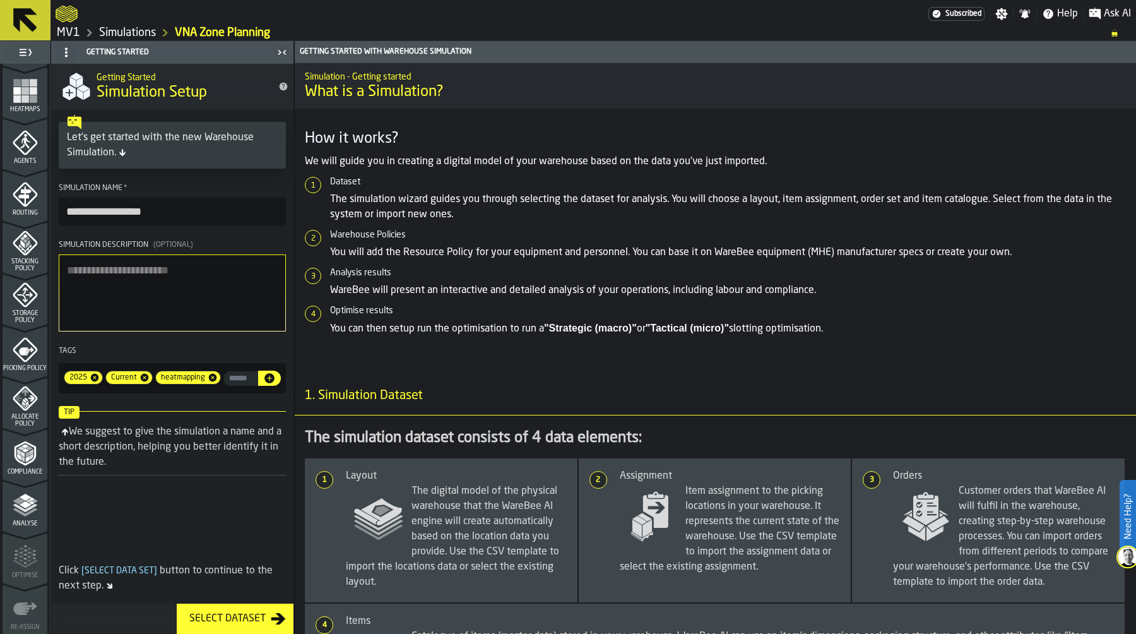
scroll to position [339, 0]
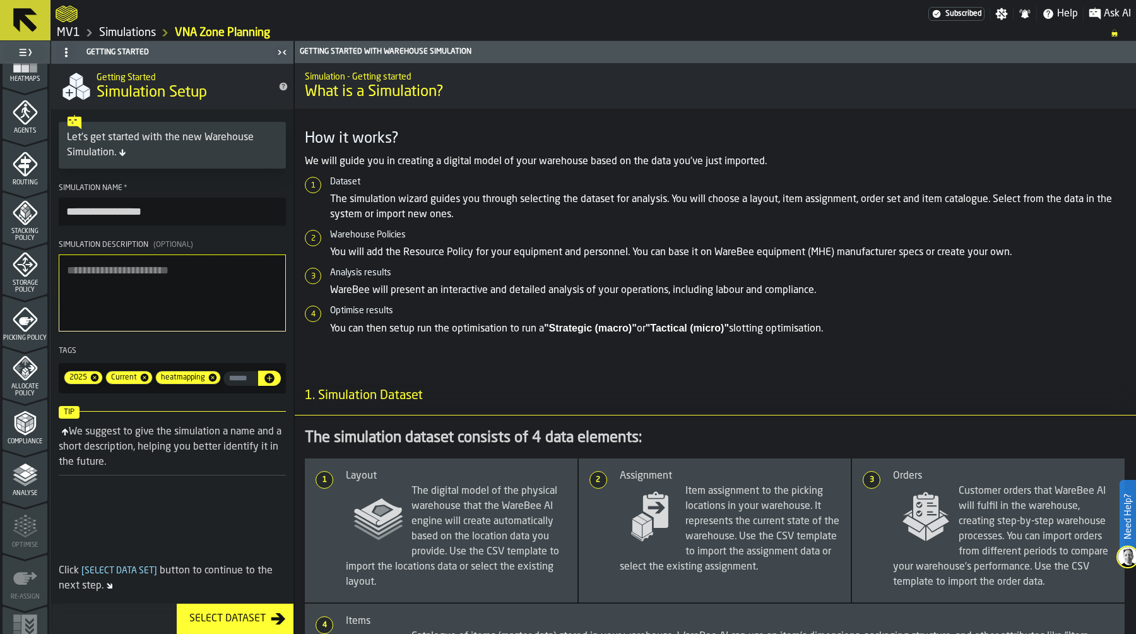
type input "**********"
click at [30, 373] on icon "menu Allocate Policy" at bounding box center [25, 367] width 25 height 25
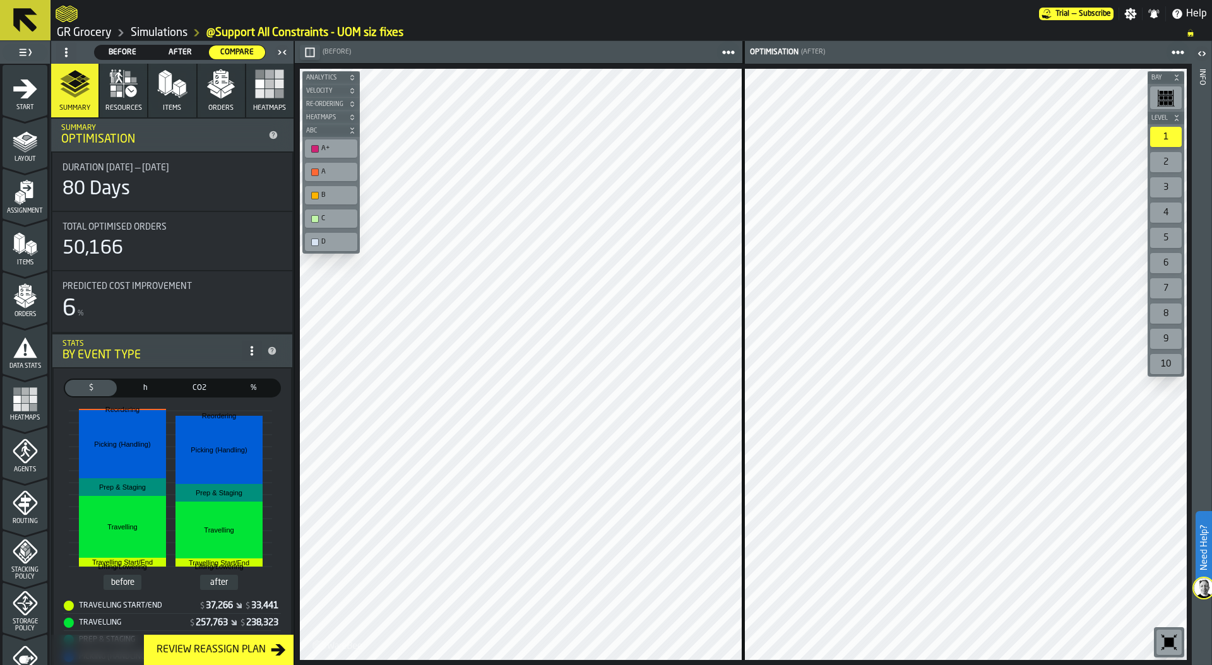
scroll to position [331, 0]
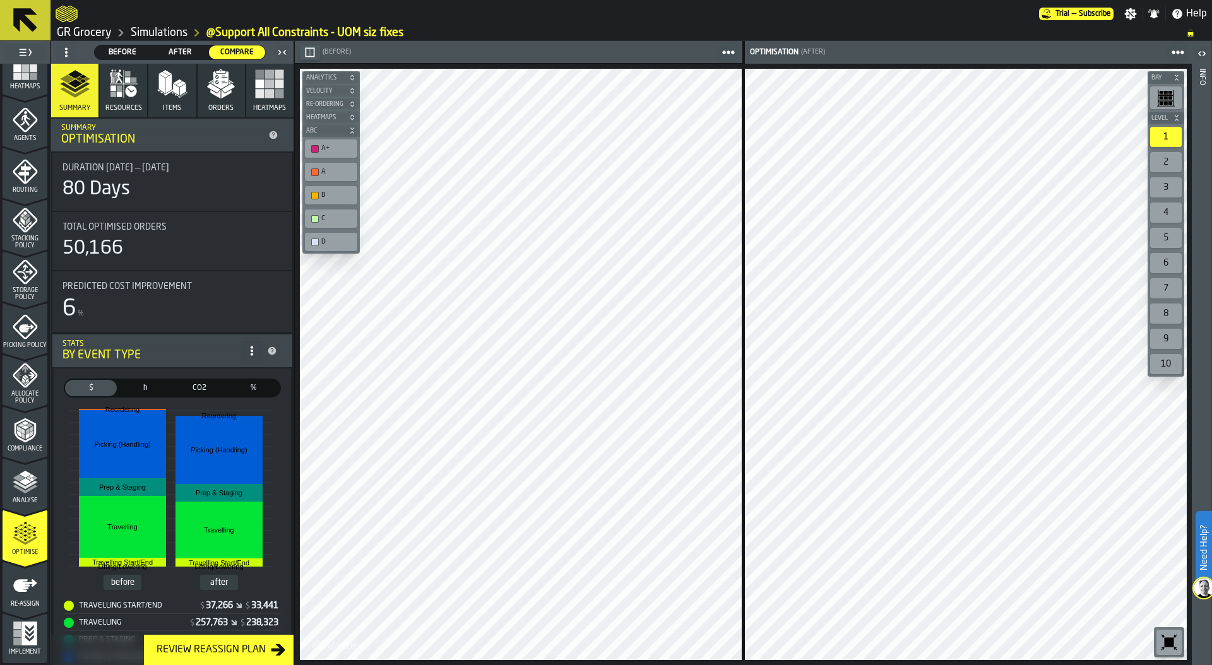
click at [66, 47] on circle at bounding box center [66, 48] width 3 height 3
click at [76, 78] on div "Show Setup" at bounding box center [97, 77] width 66 height 15
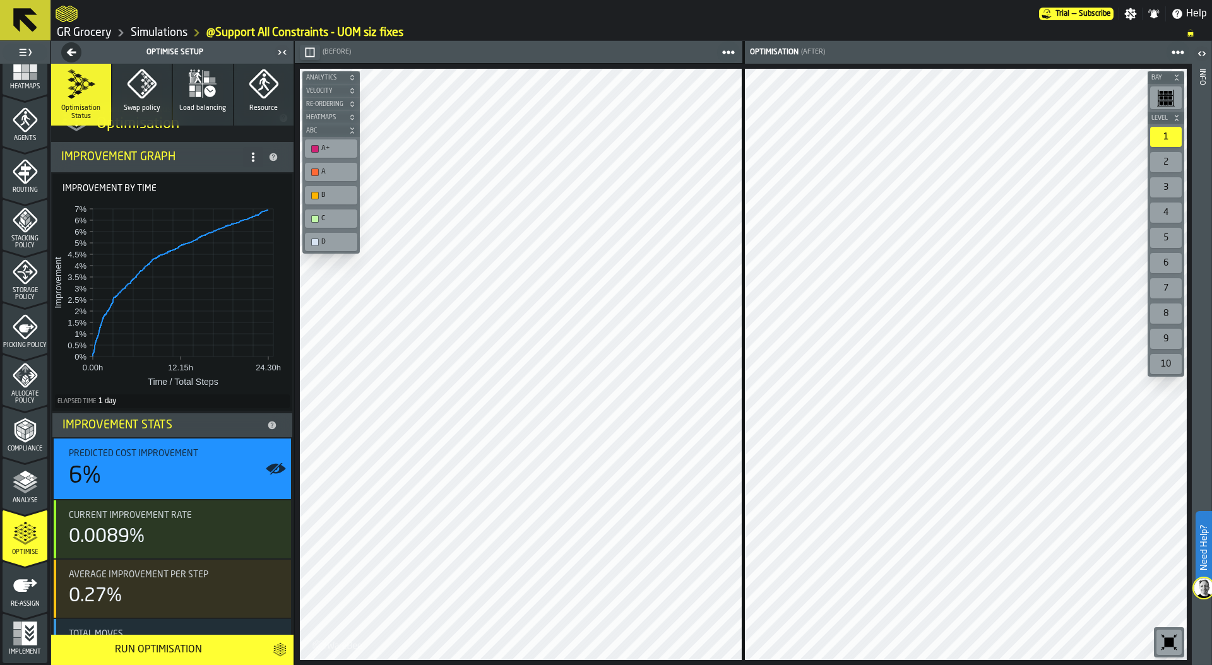
scroll to position [0, 0]
